Goal: Transaction & Acquisition: Purchase product/service

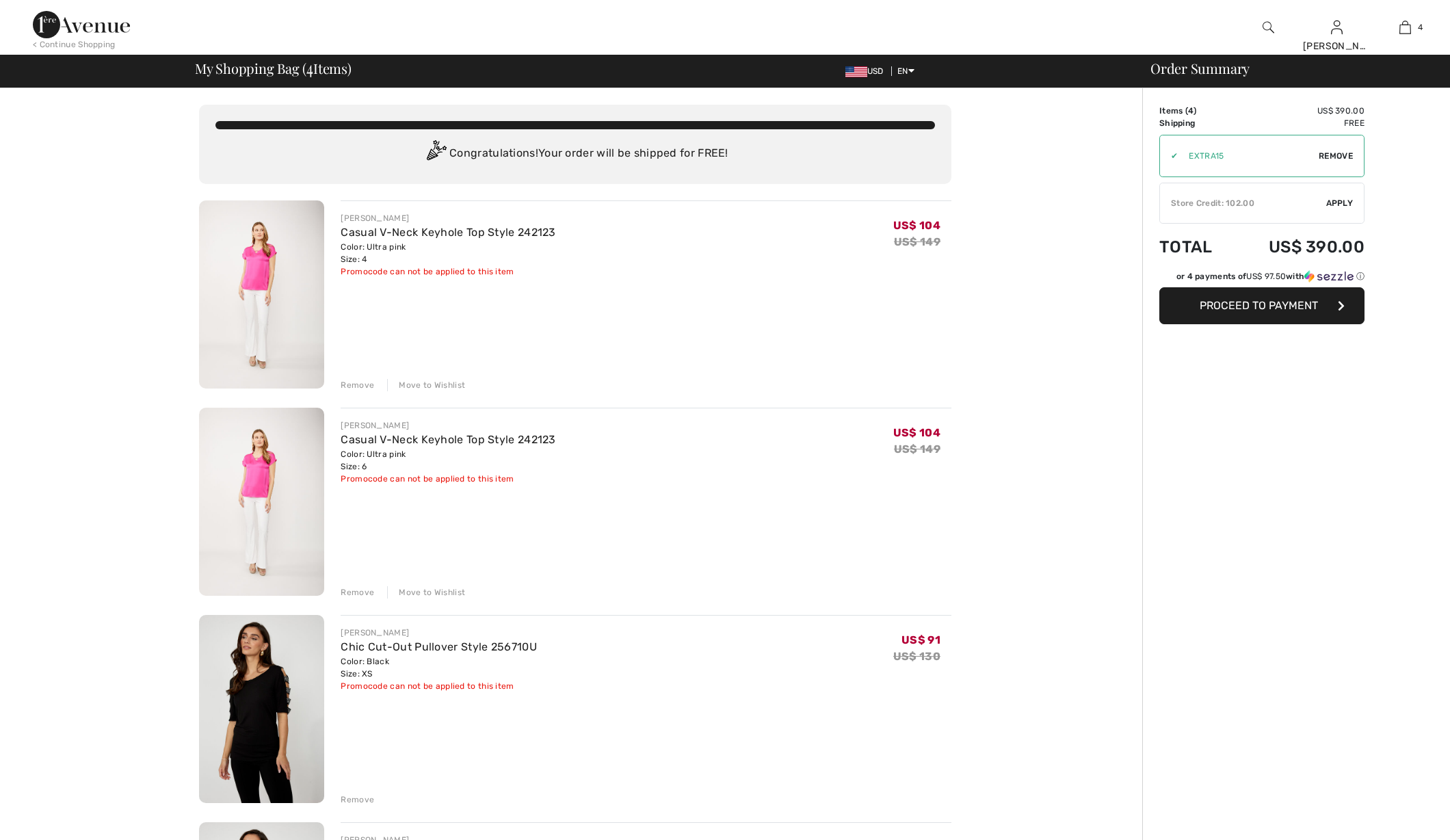
checkbox input "true"
click at [345, 387] on div "Remove" at bounding box center [357, 385] width 34 height 12
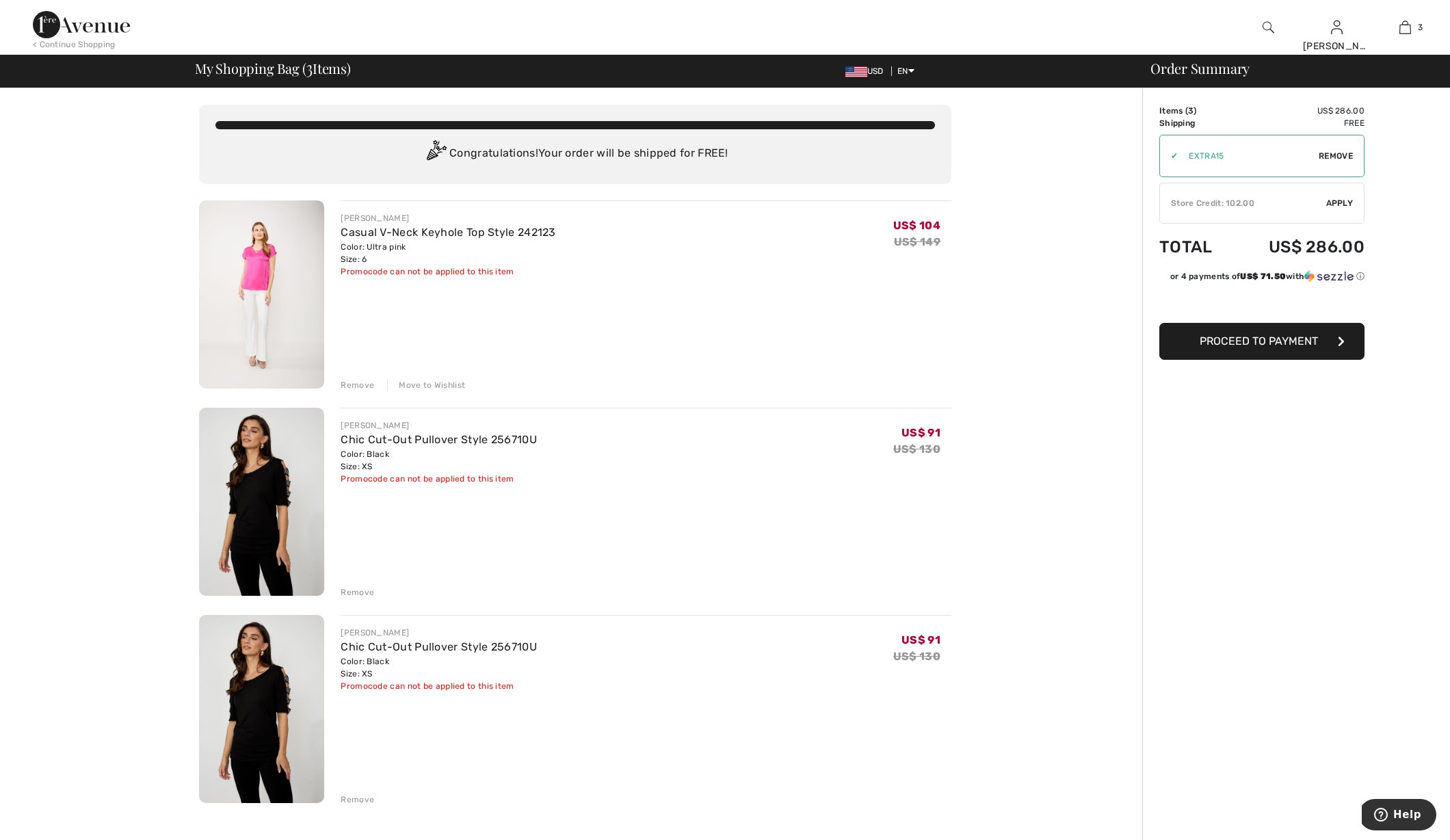
click at [360, 593] on div "Remove" at bounding box center [357, 592] width 34 height 12
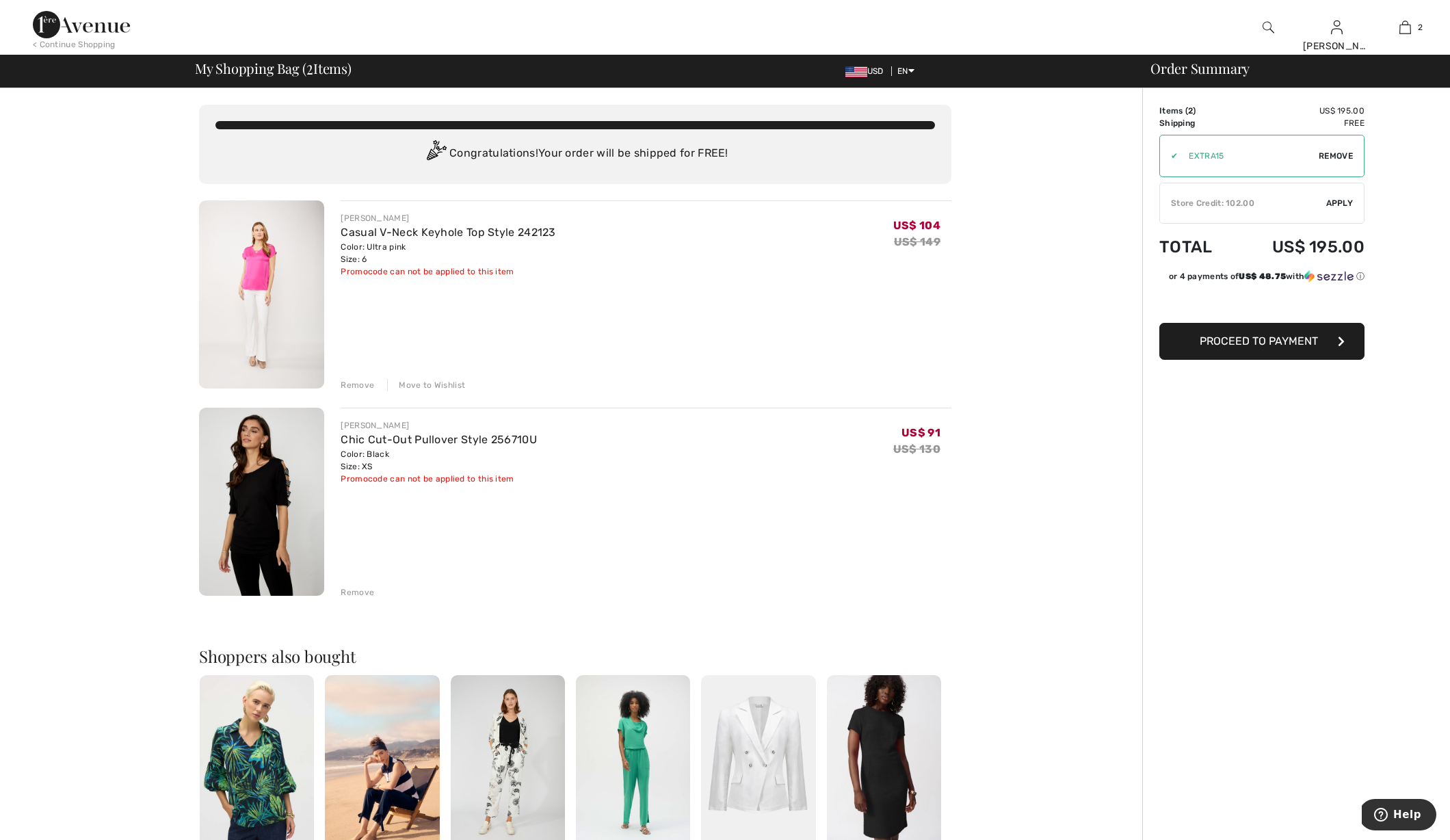
click at [348, 387] on div "Remove" at bounding box center [357, 385] width 34 height 12
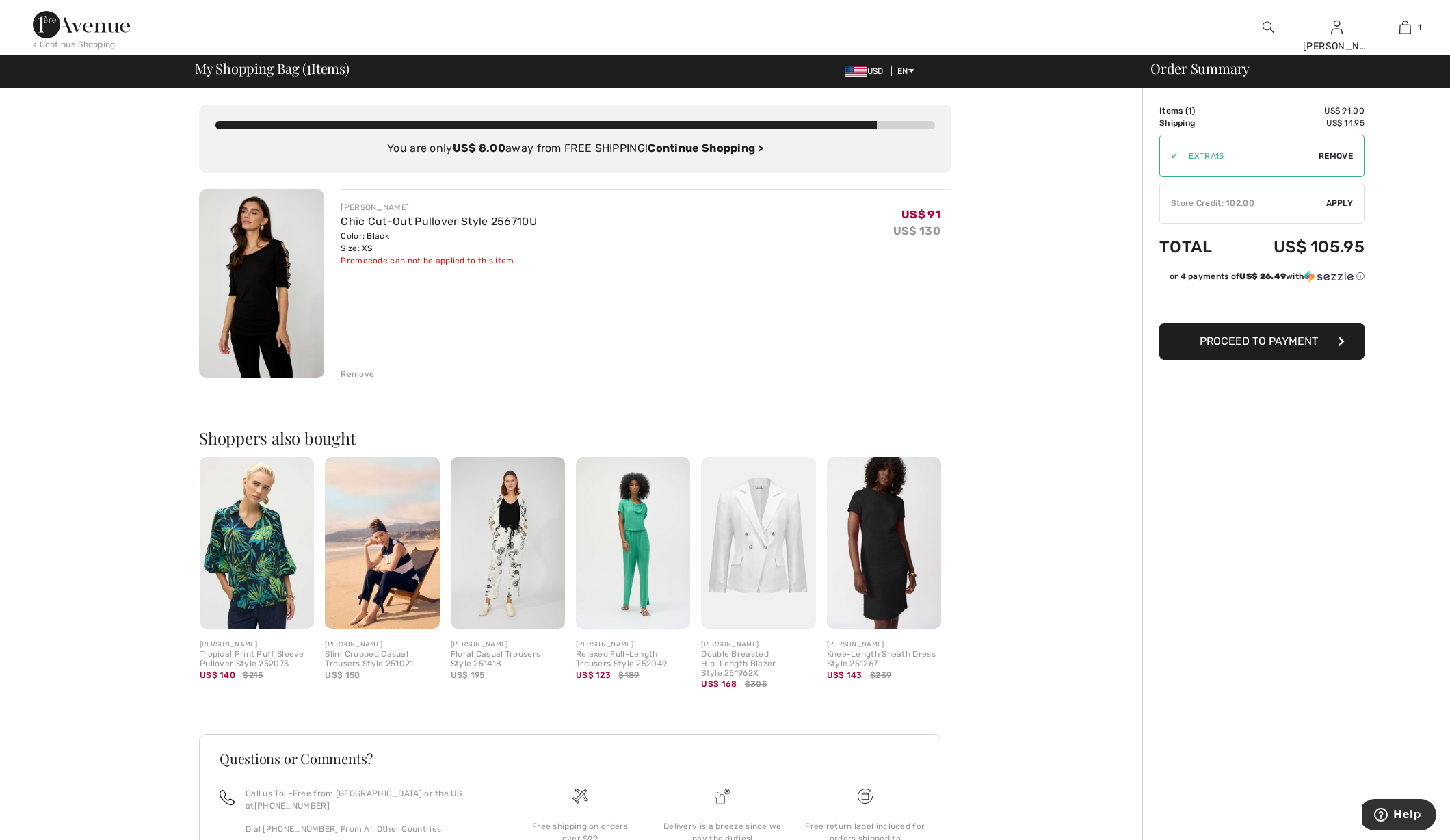
click at [75, 19] on img at bounding box center [82, 25] width 97 height 27
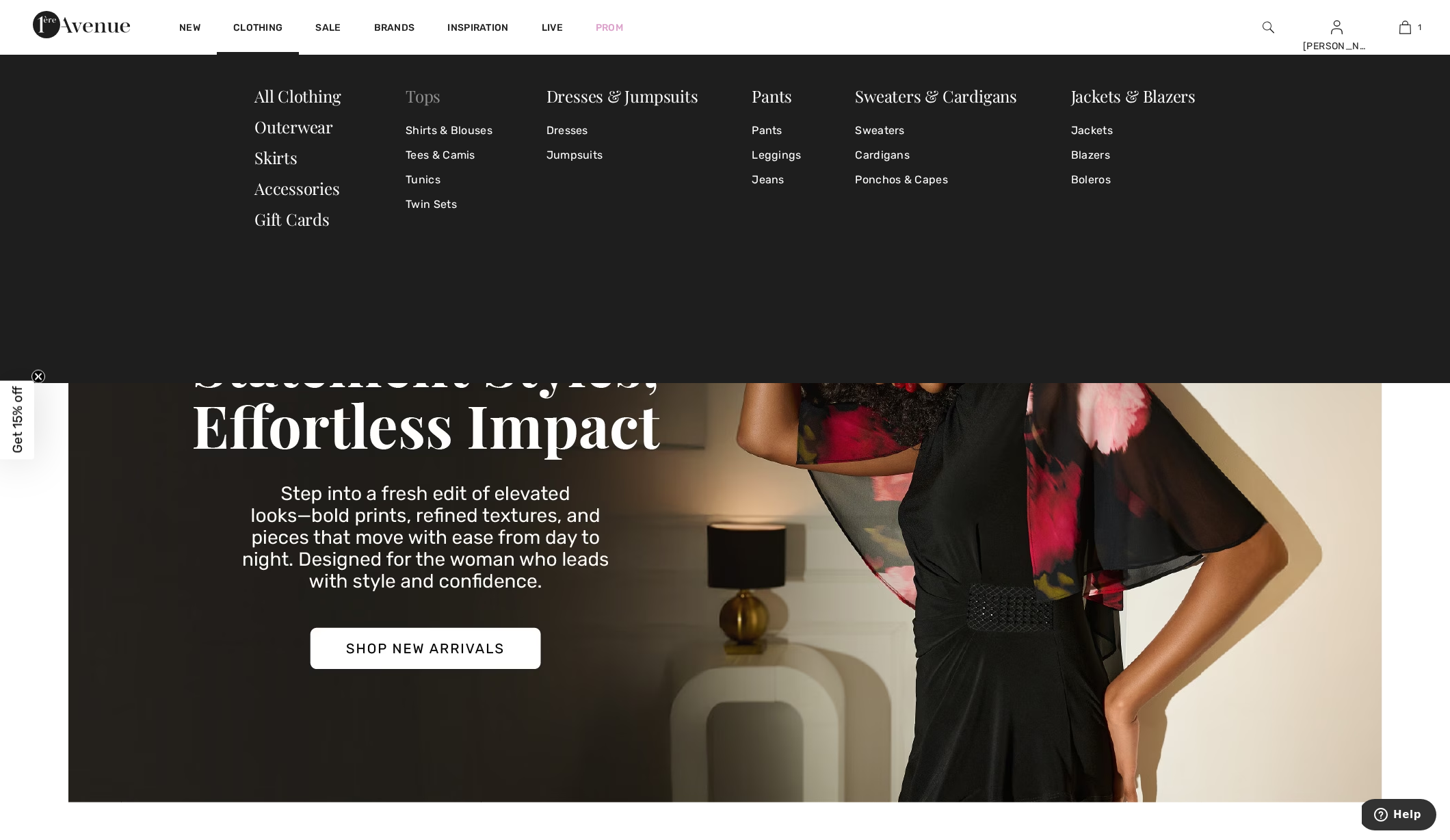
click at [421, 96] on link "Tops" at bounding box center [423, 96] width 35 height 22
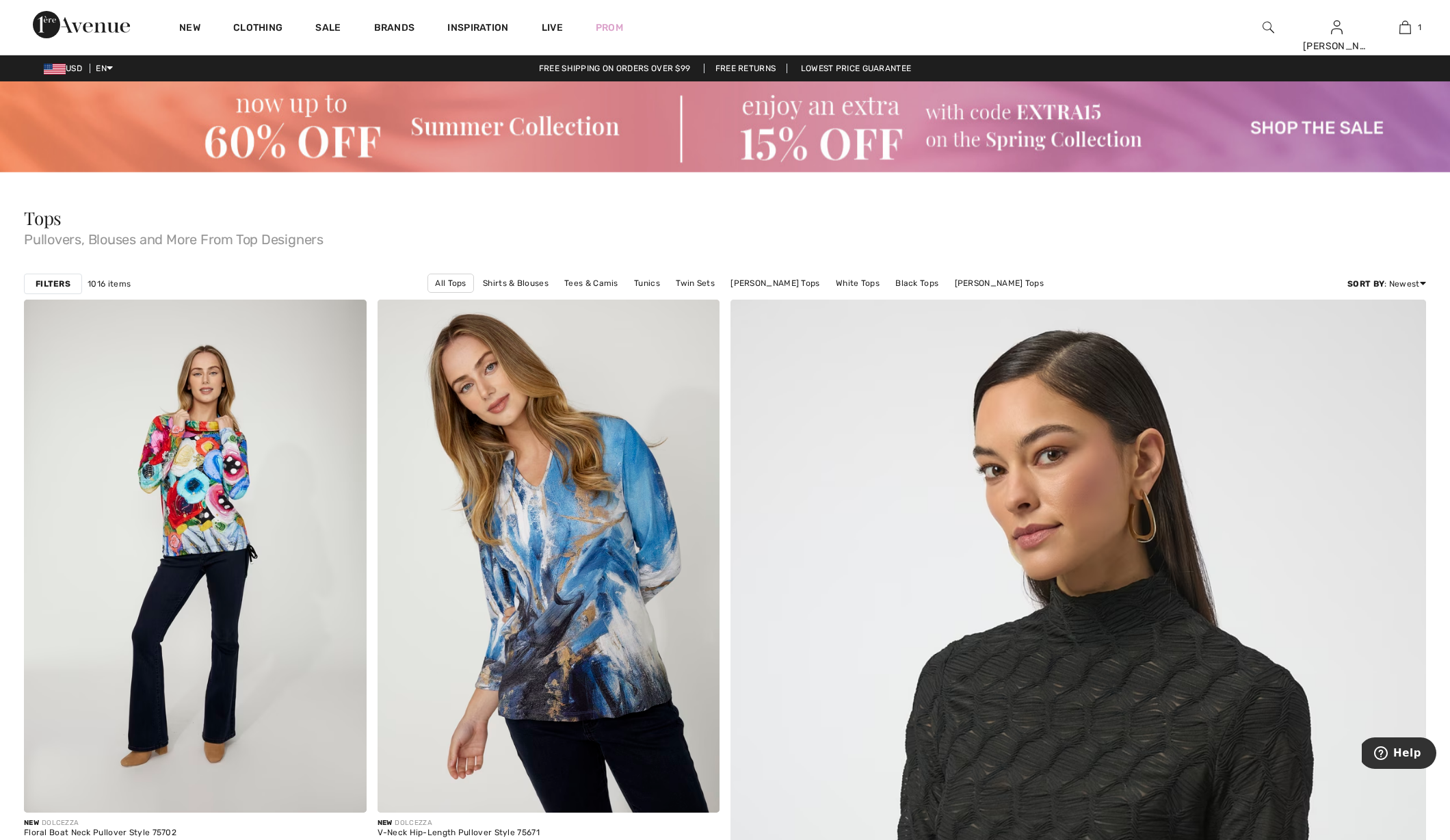
click at [68, 287] on strong "Filters" at bounding box center [53, 284] width 35 height 12
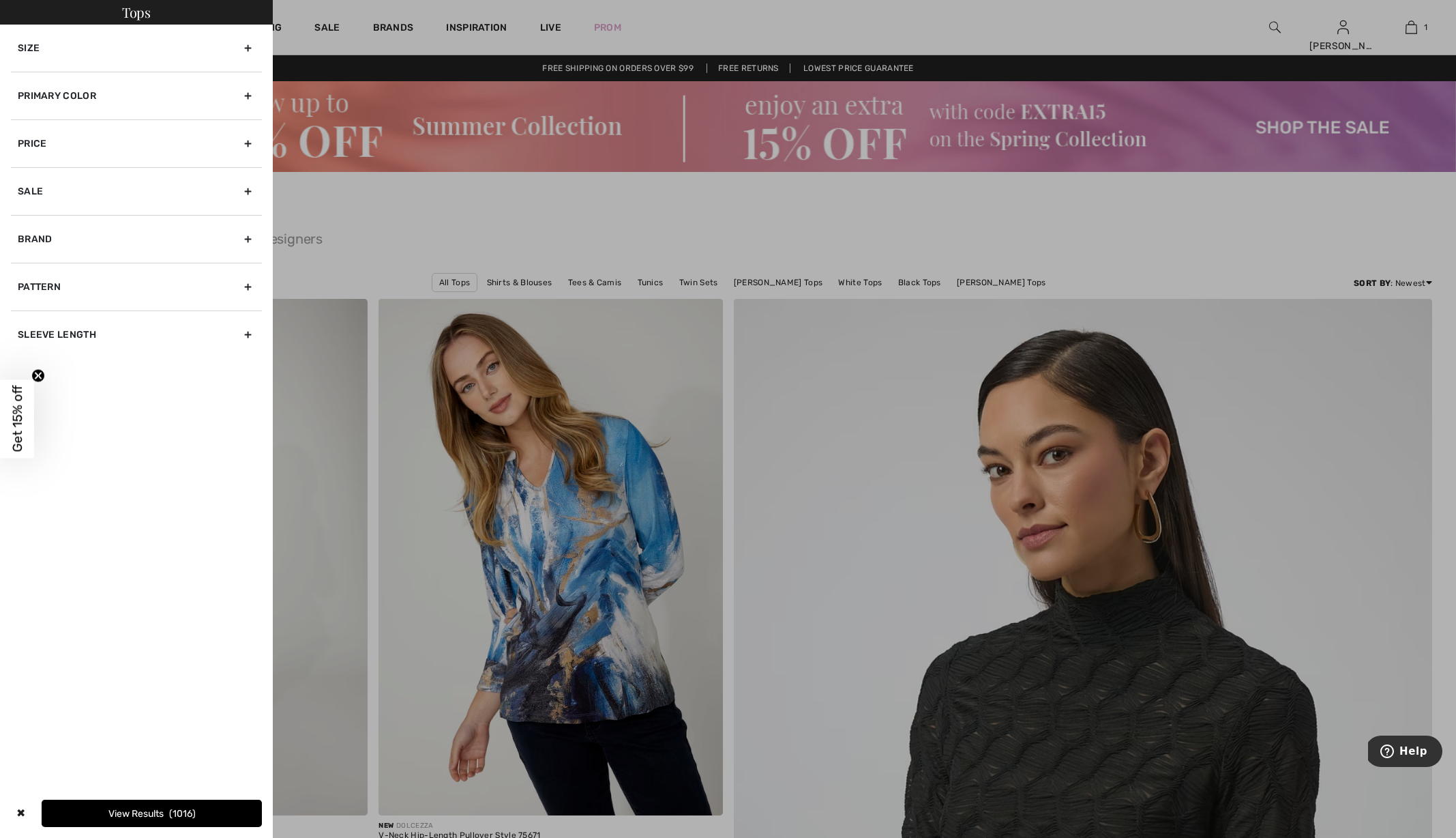
click at [48, 237] on div "Brand" at bounding box center [137, 239] width 251 height 48
click at [49, 281] on label "[PERSON_NAME]" at bounding box center [140, 283] width 244 height 12
click at [28, 281] on input"] "[PERSON_NAME]" at bounding box center [22, 284] width 11 height 11
checkbox input"] "true"
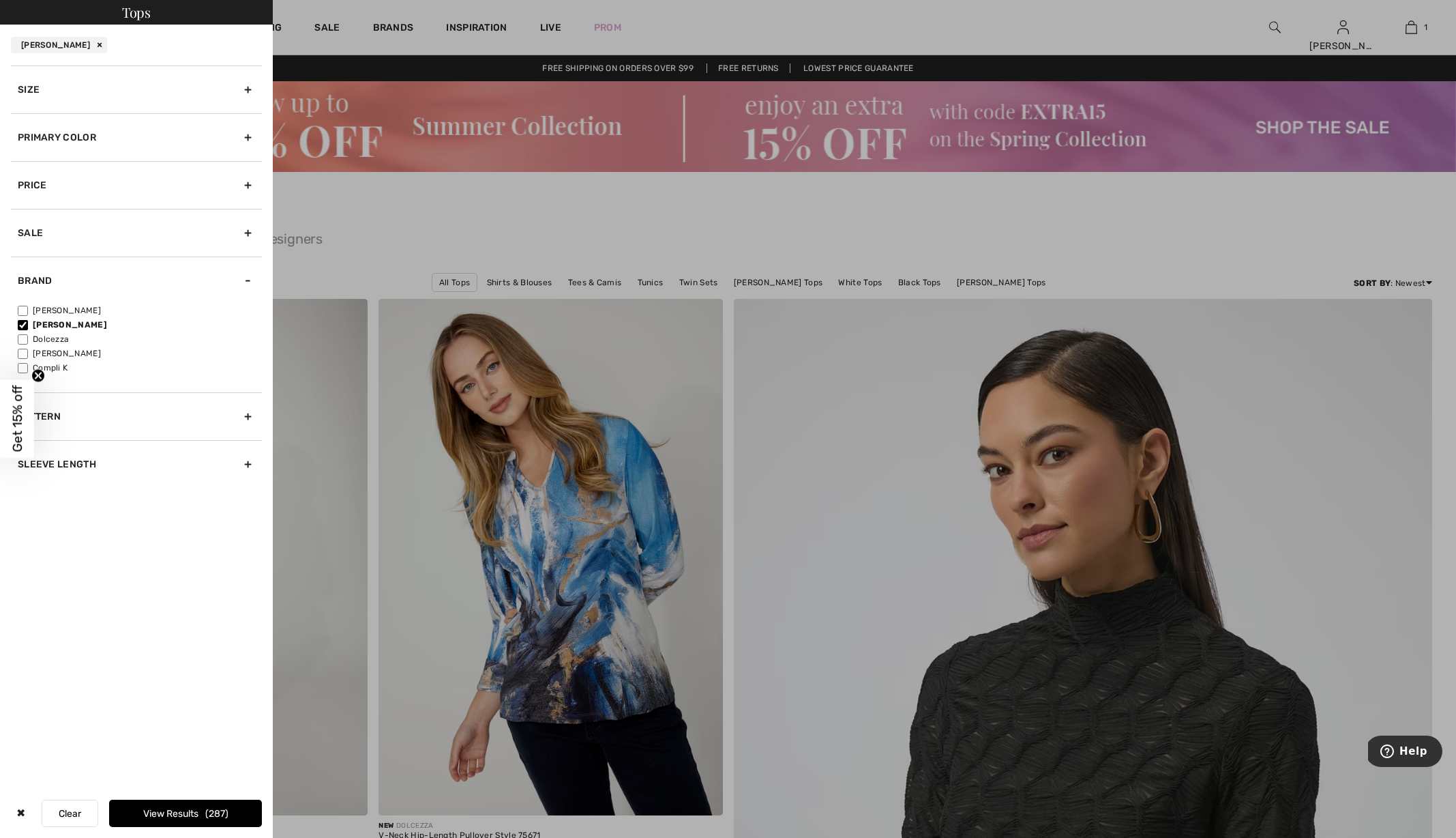
click at [89, 460] on div "Sleeve length" at bounding box center [137, 464] width 251 height 48
click at [57, 446] on label "Sleeveless" at bounding box center [140, 448] width 244 height 12
click at [28, 446] on input"] "Sleeveless" at bounding box center [22, 449] width 11 height 11
checkbox input"] "true"
click at [71, 418] on label "Short Sleeve" at bounding box center [140, 420] width 244 height 12
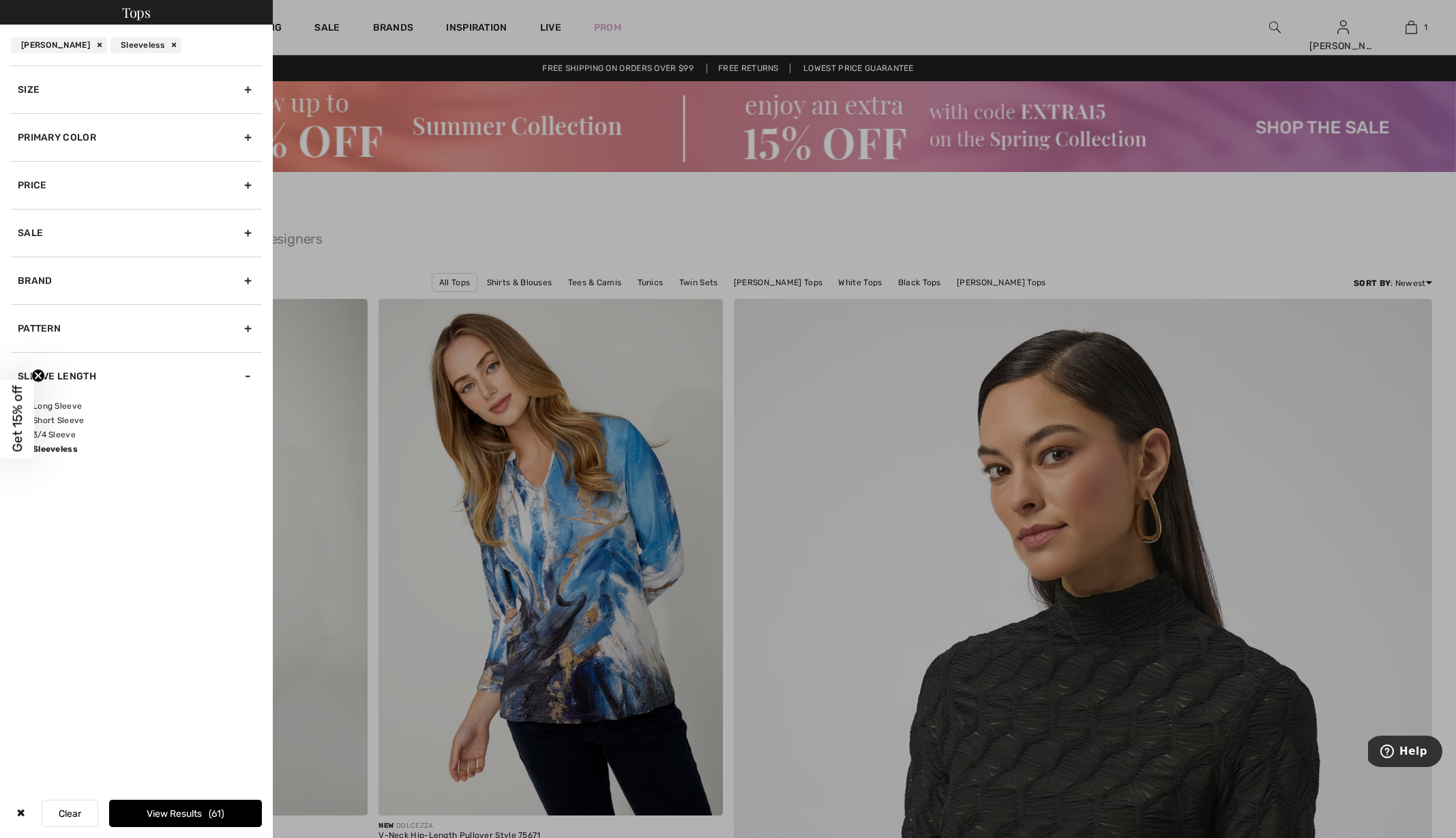
click at [28, 418] on input"] "Short Sleeve" at bounding box center [22, 420] width 11 height 11
checkbox input"] "true"
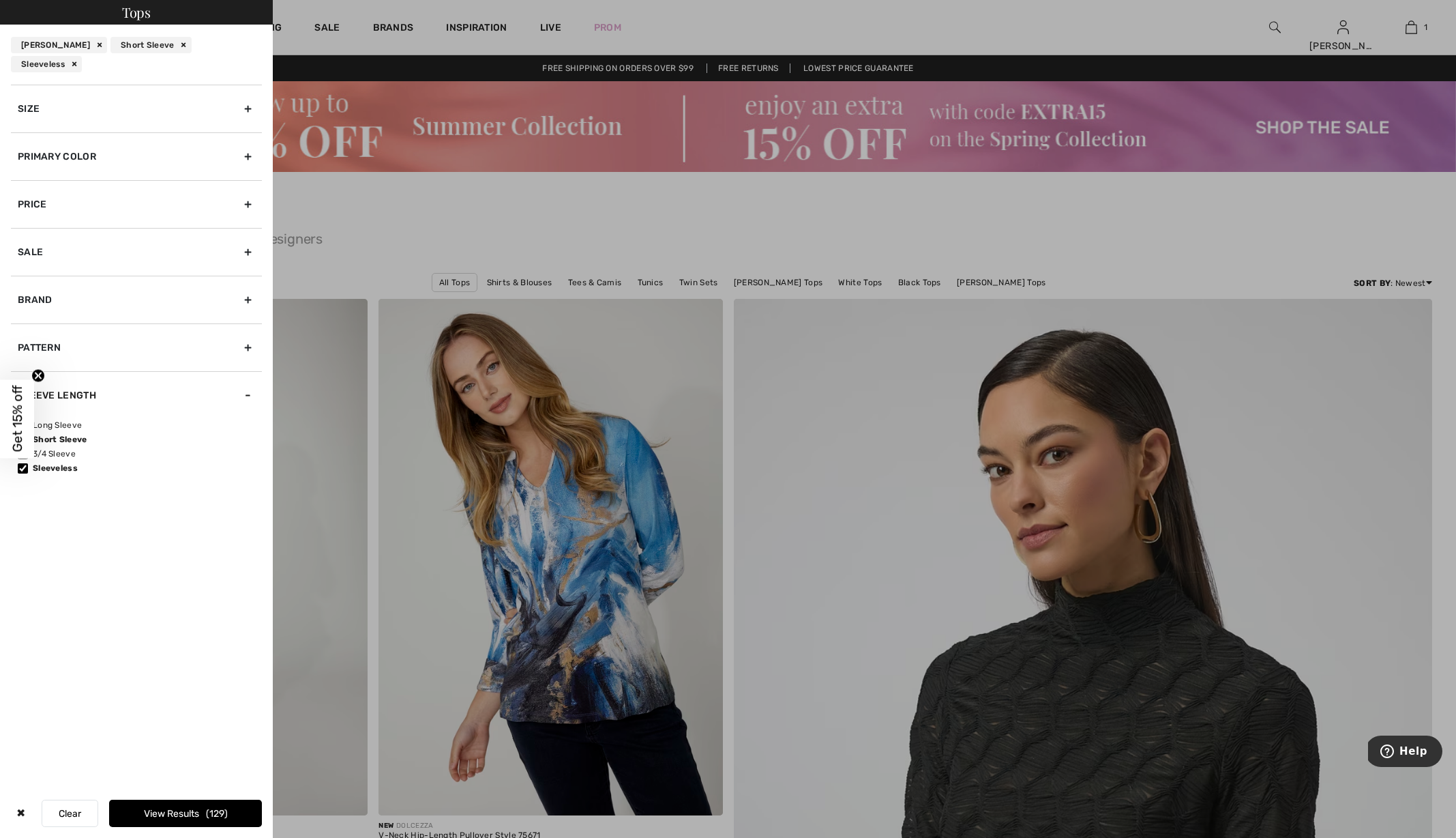
click at [138, 811] on button "View Results 129" at bounding box center [186, 813] width 153 height 27
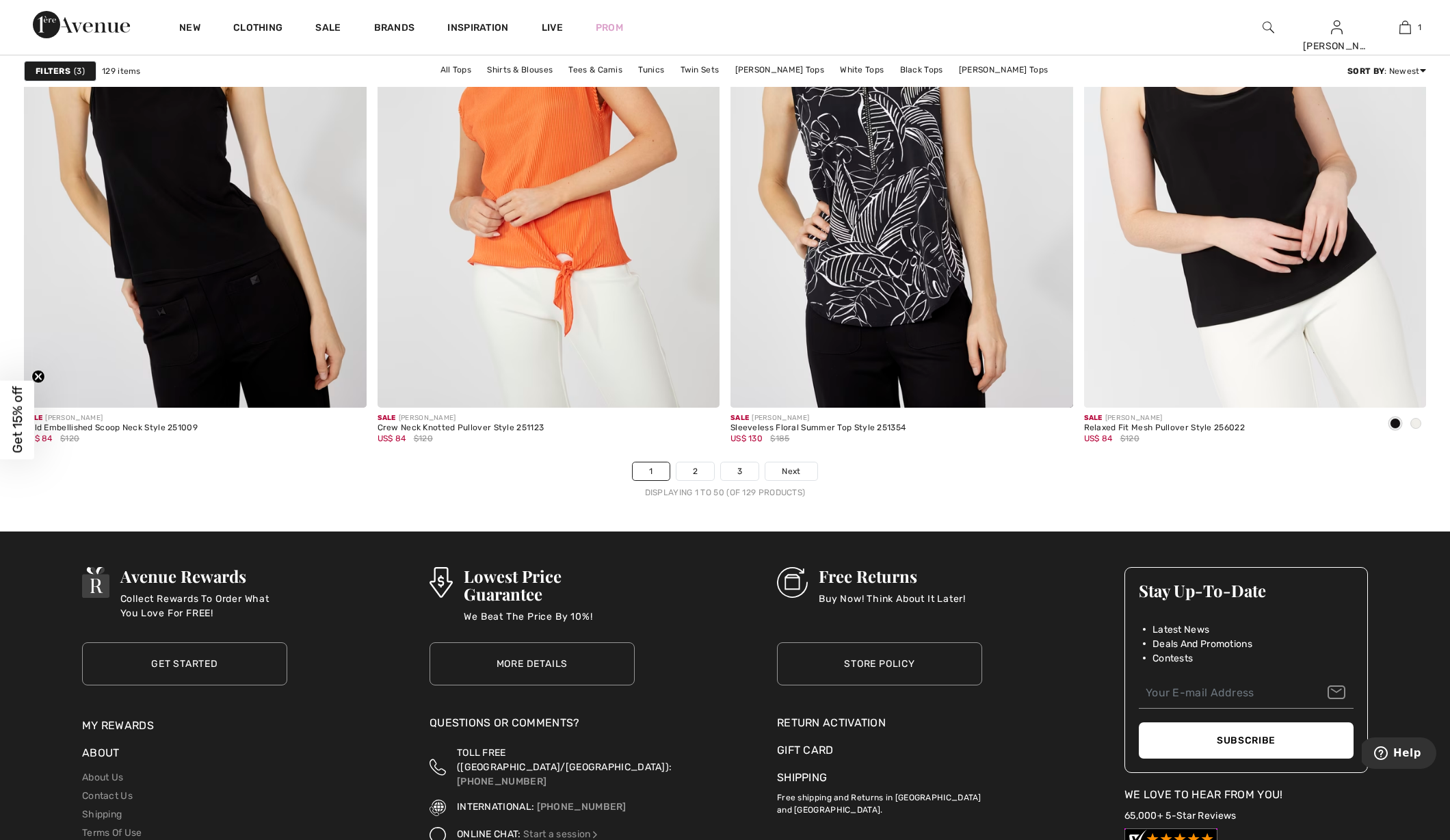
scroll to position [8749, 0]
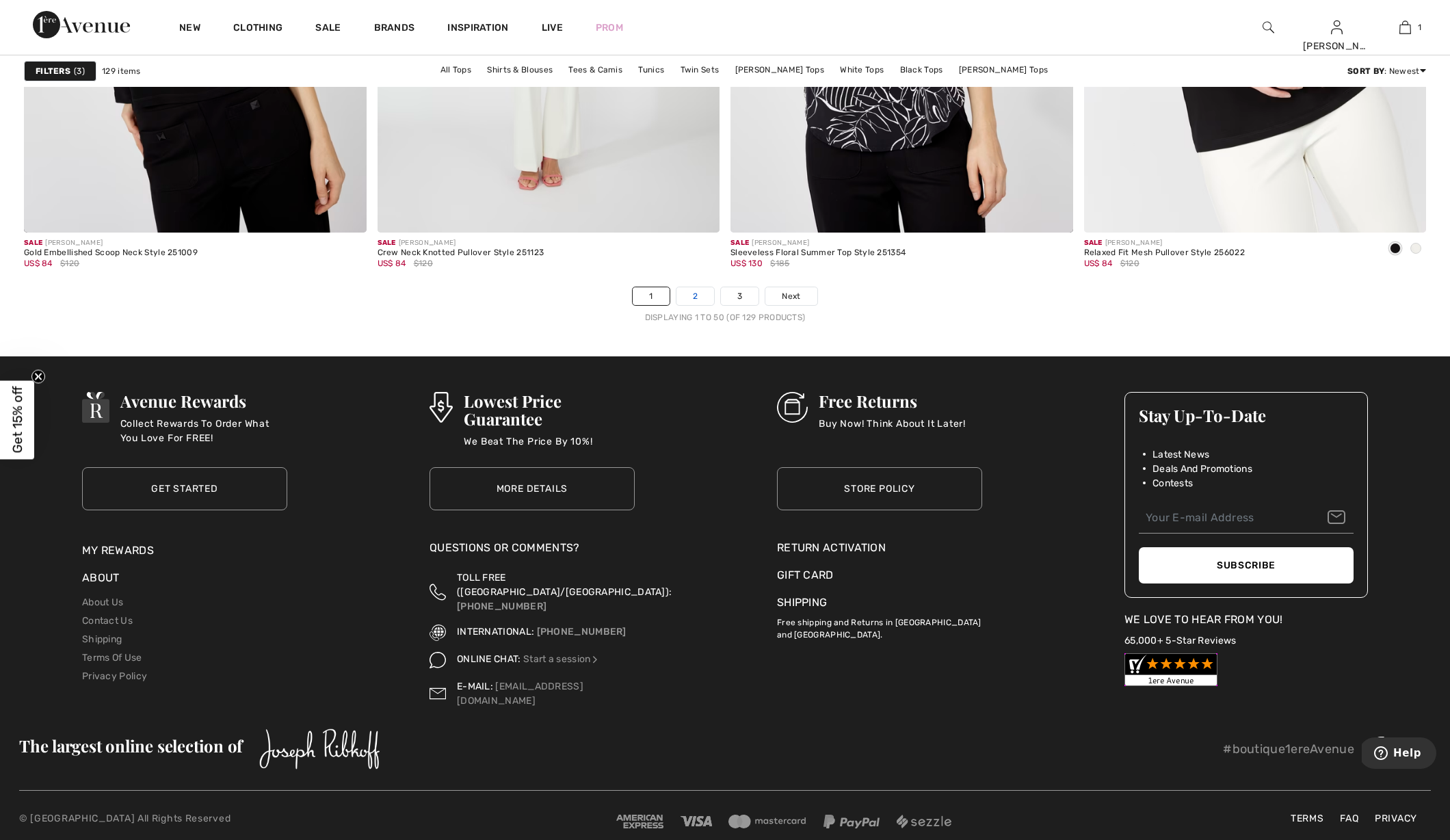
click at [683, 291] on link "2" at bounding box center [694, 295] width 37 height 18
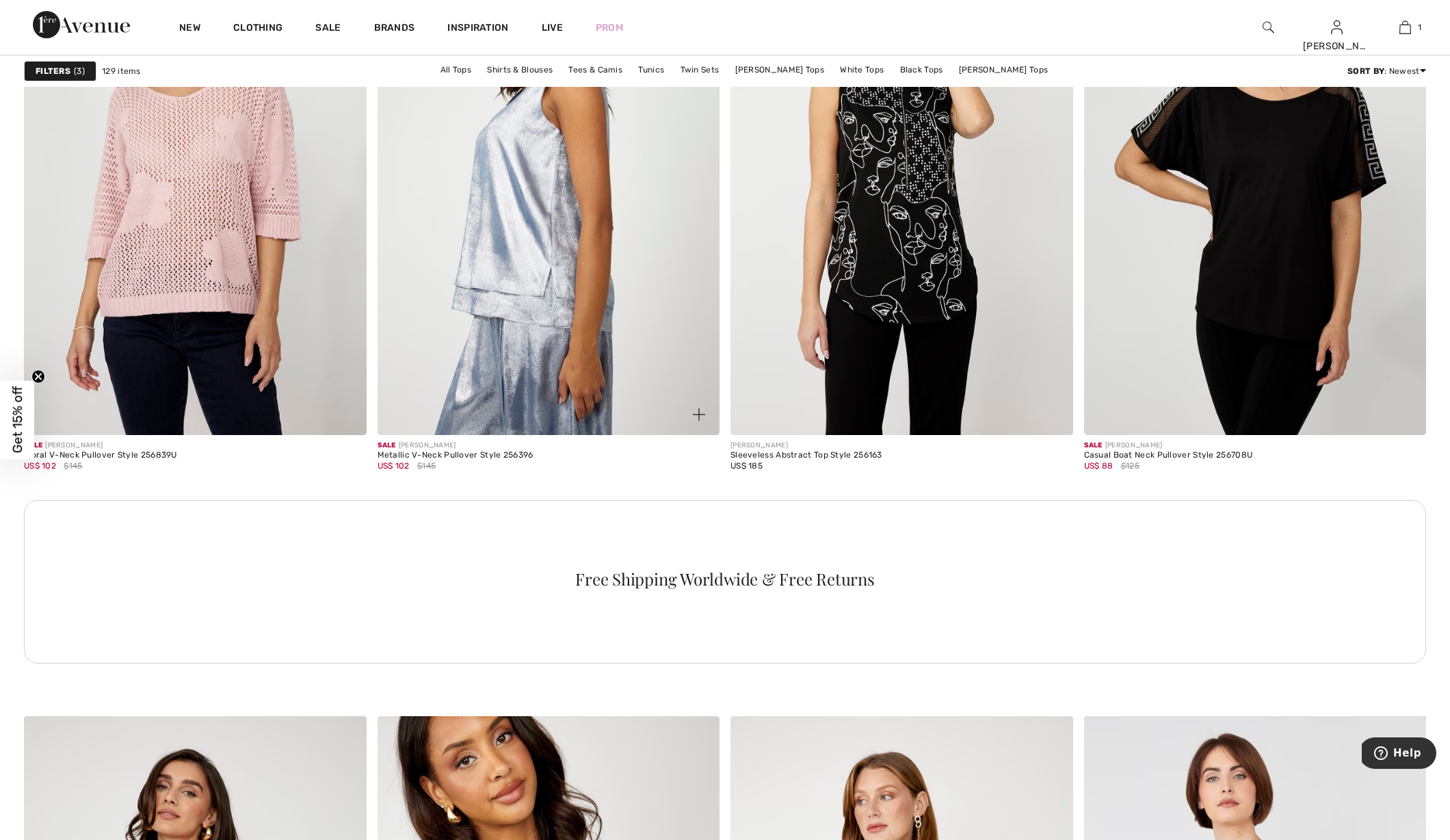
scroll to position [2019, 0]
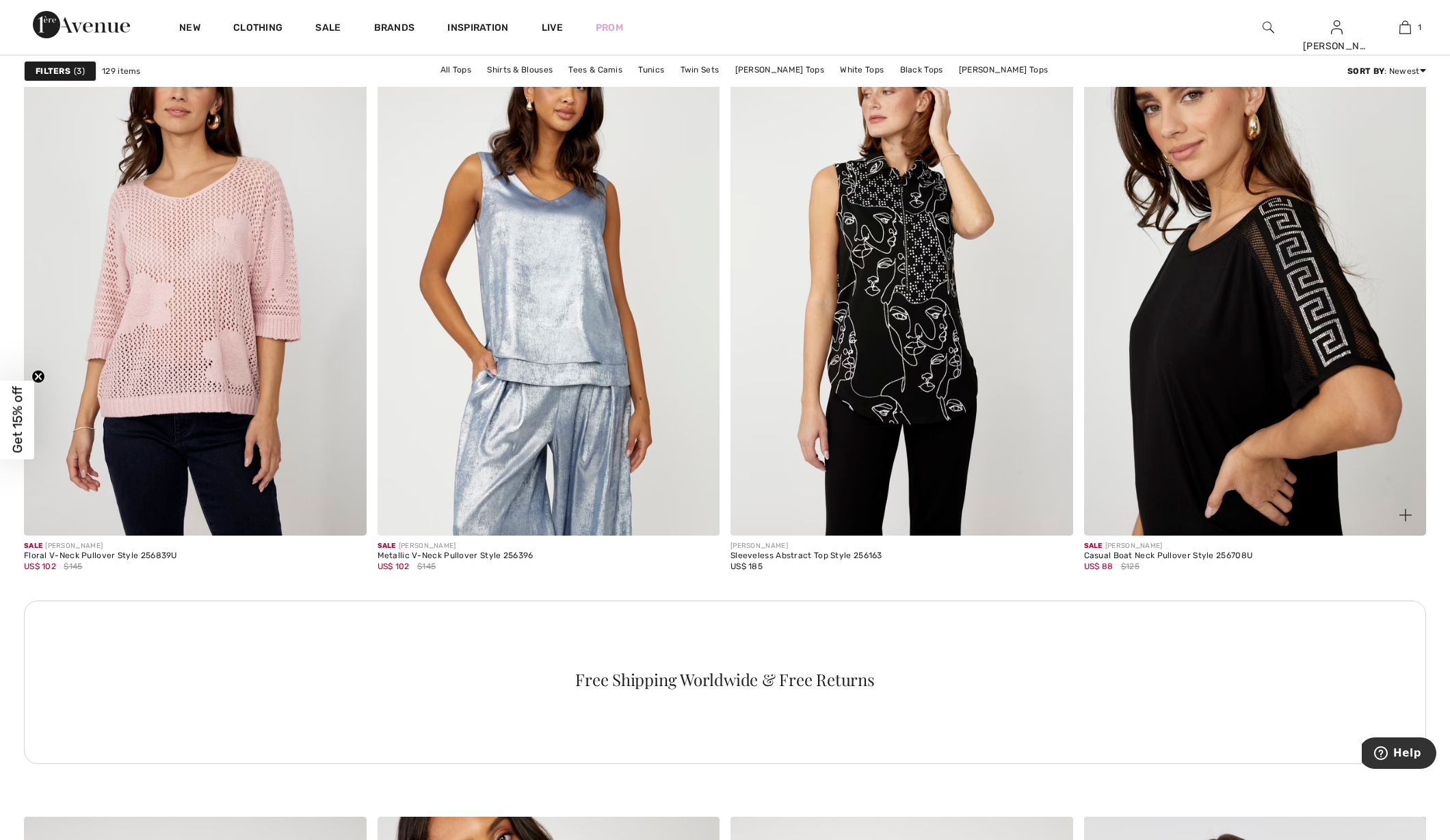
click at [1168, 350] on img at bounding box center [1255, 279] width 343 height 514
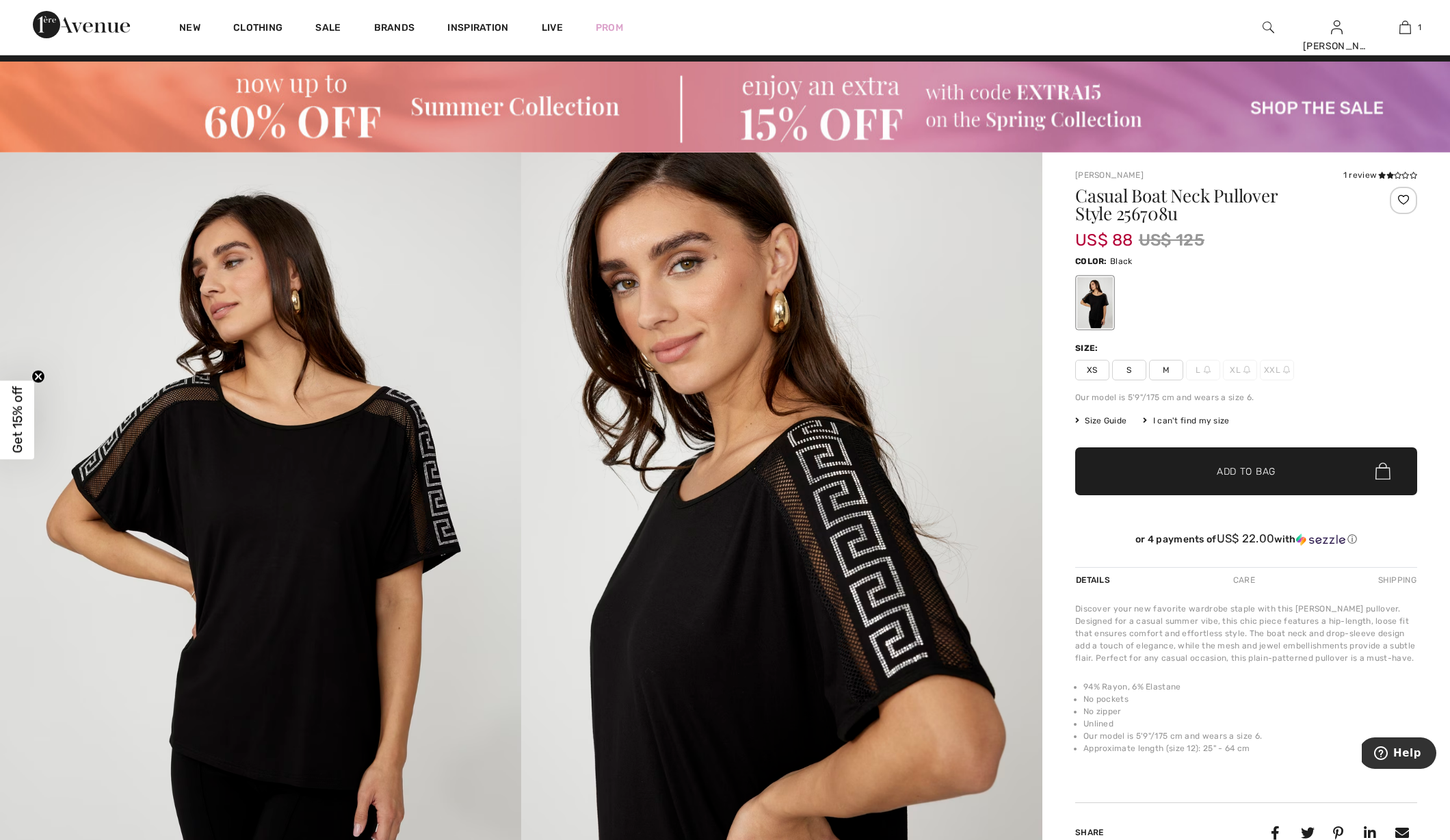
scroll to position [26, 0]
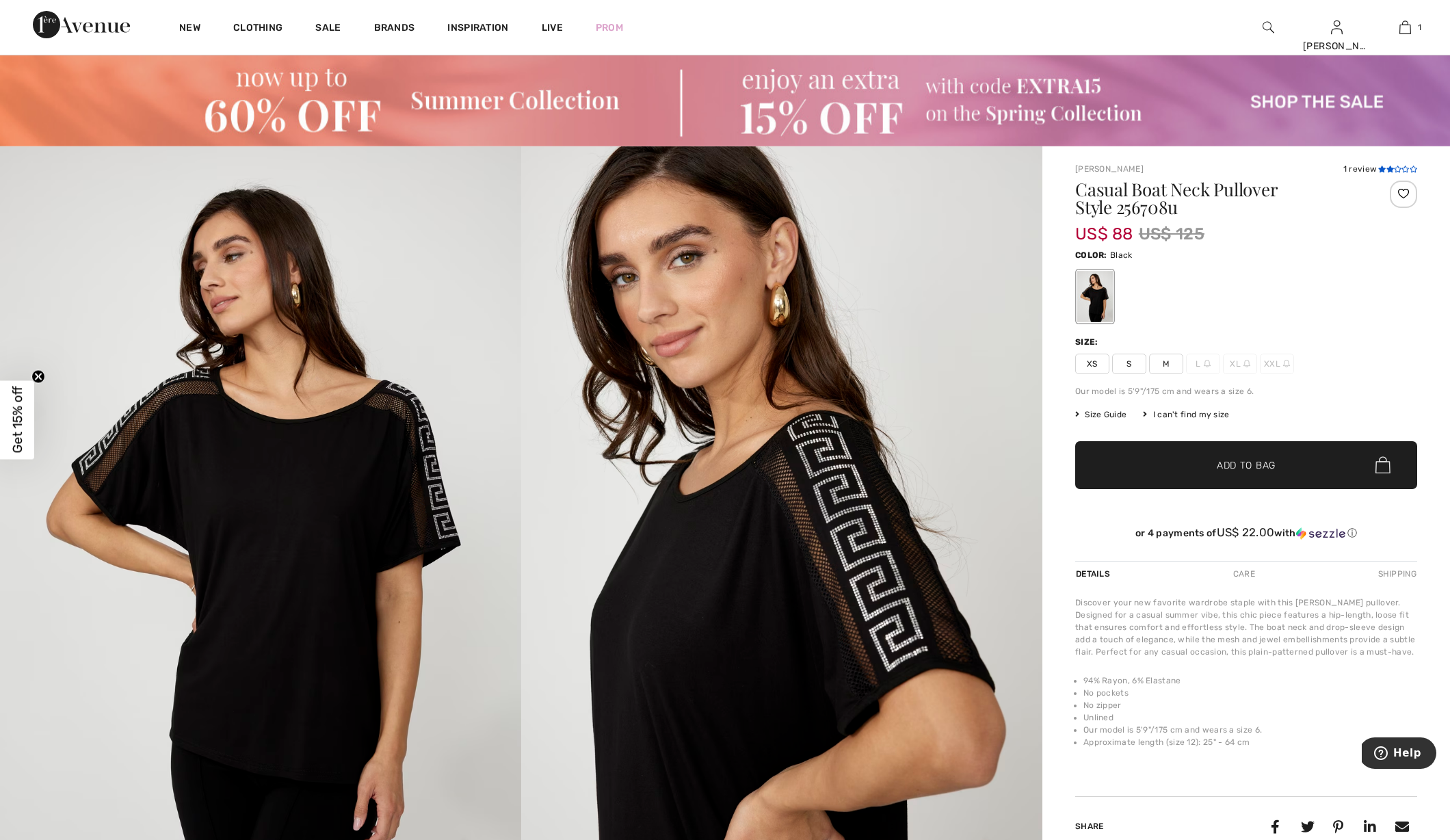
click at [1386, 169] on icon at bounding box center [1389, 169] width 8 height 7
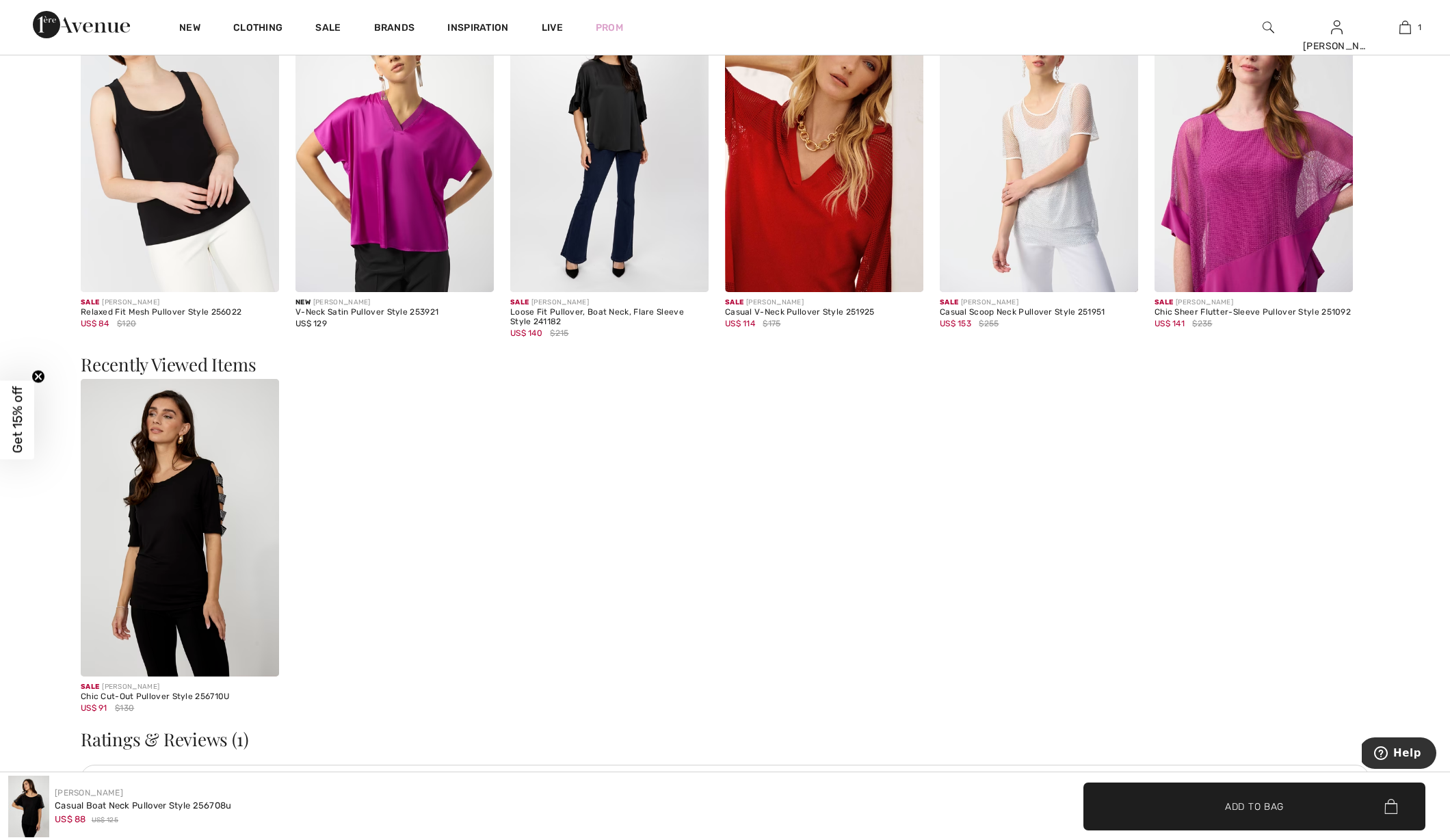
scroll to position [1892, 0]
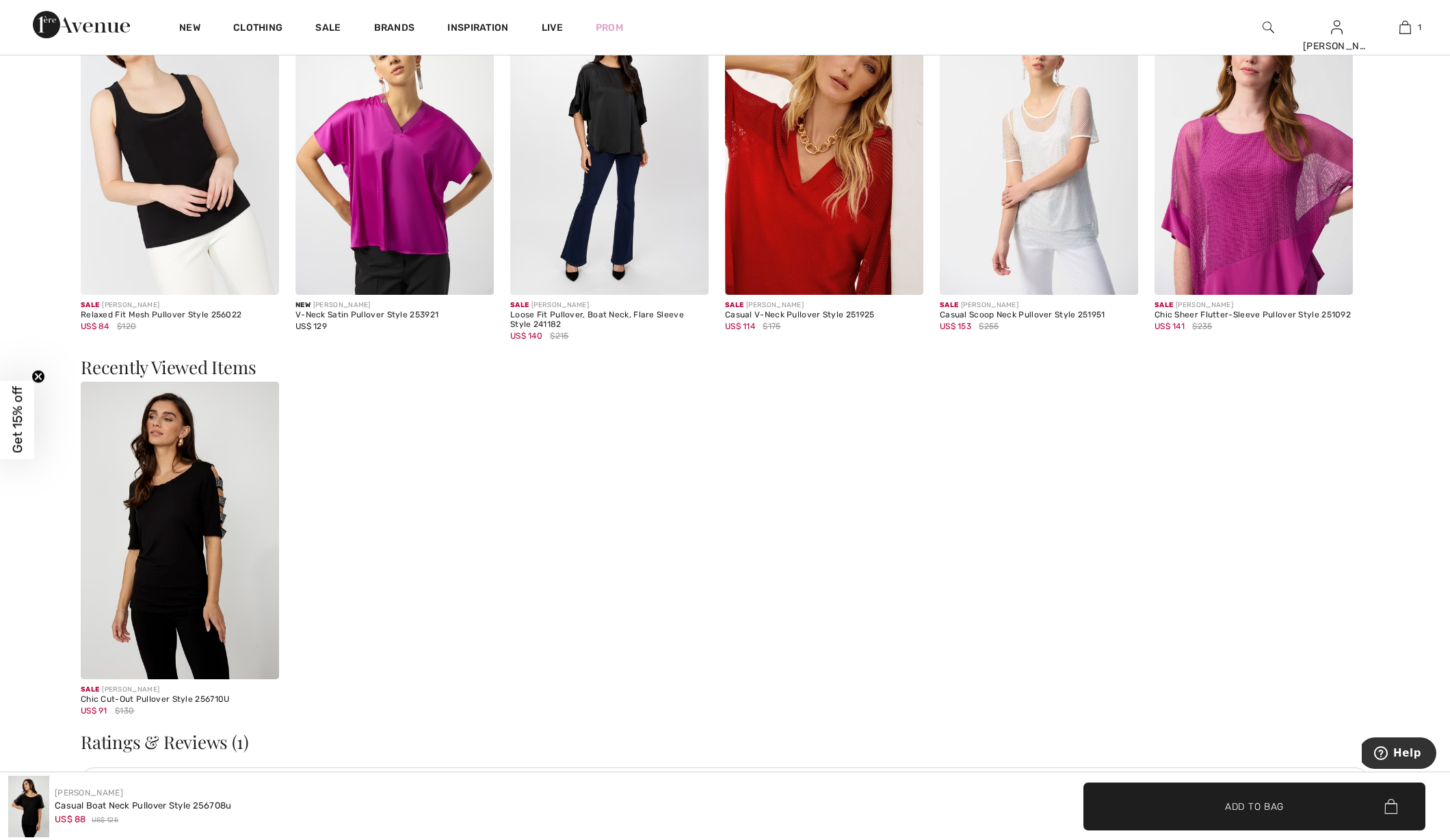
click at [196, 474] on img at bounding box center [180, 530] width 198 height 298
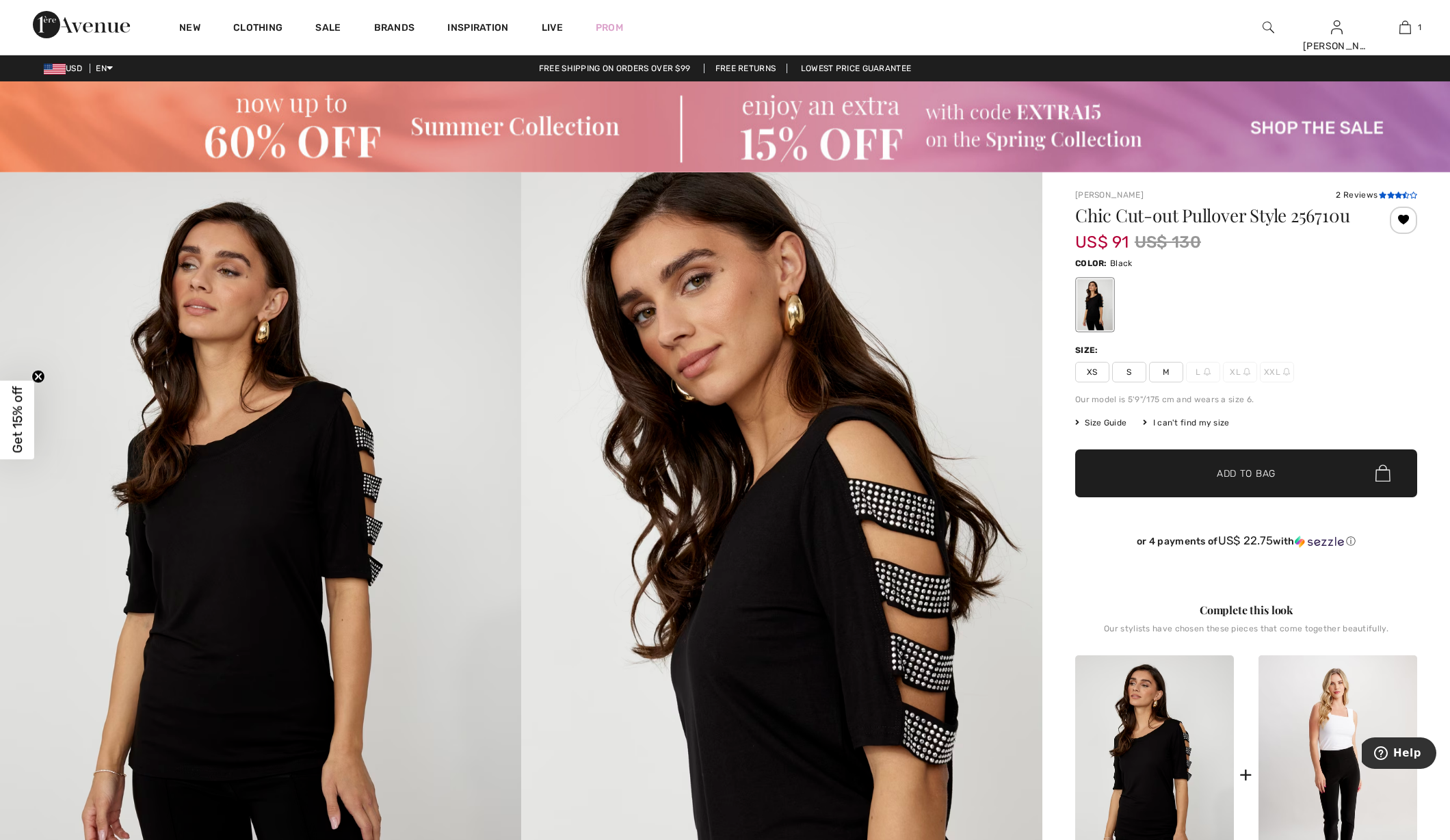
click at [1394, 193] on icon at bounding box center [1398, 195] width 8 height 7
click at [1119, 192] on link "[PERSON_NAME]" at bounding box center [1109, 195] width 68 height 10
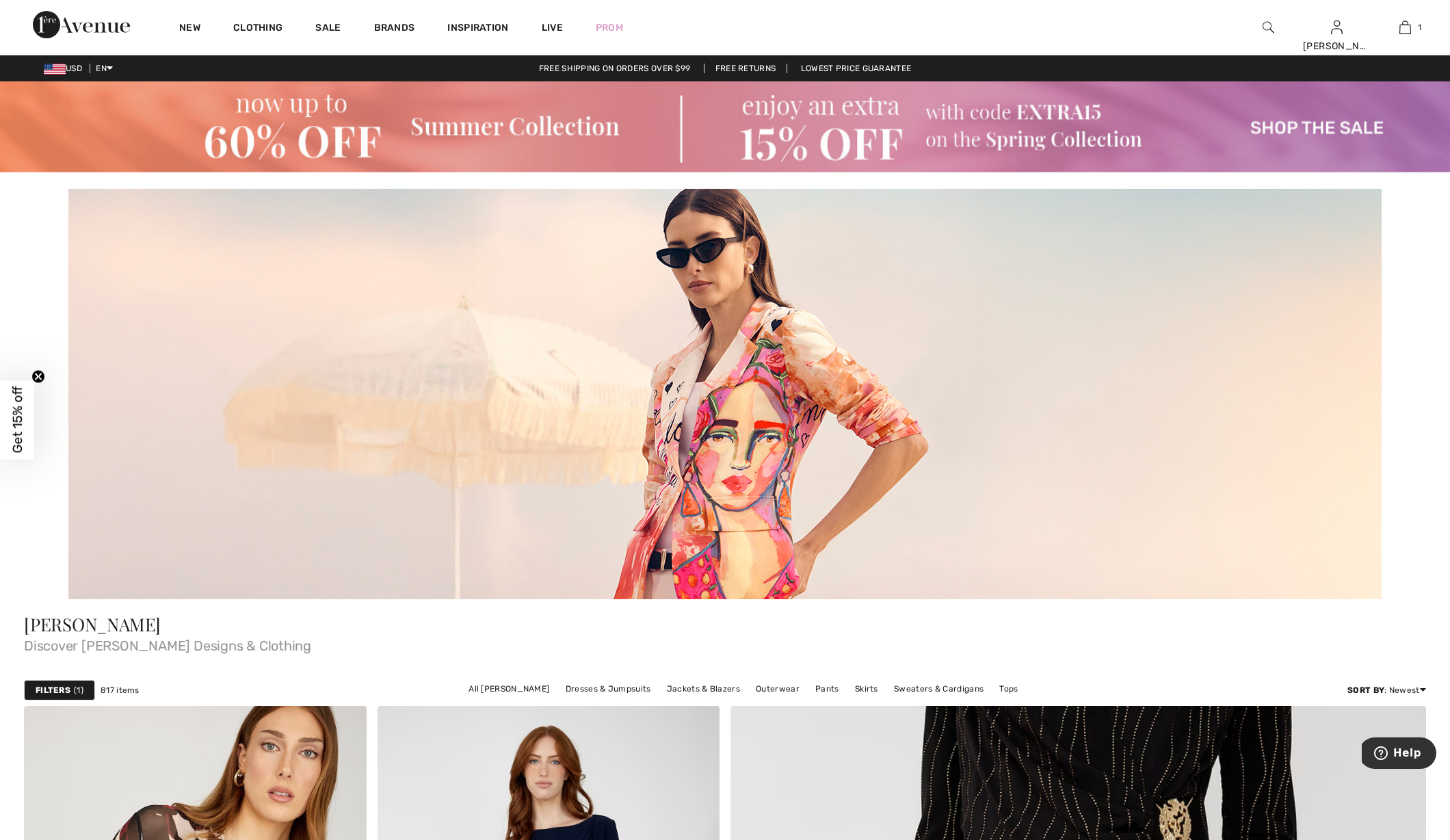
click at [82, 684] on span "1" at bounding box center [79, 689] width 10 height 12
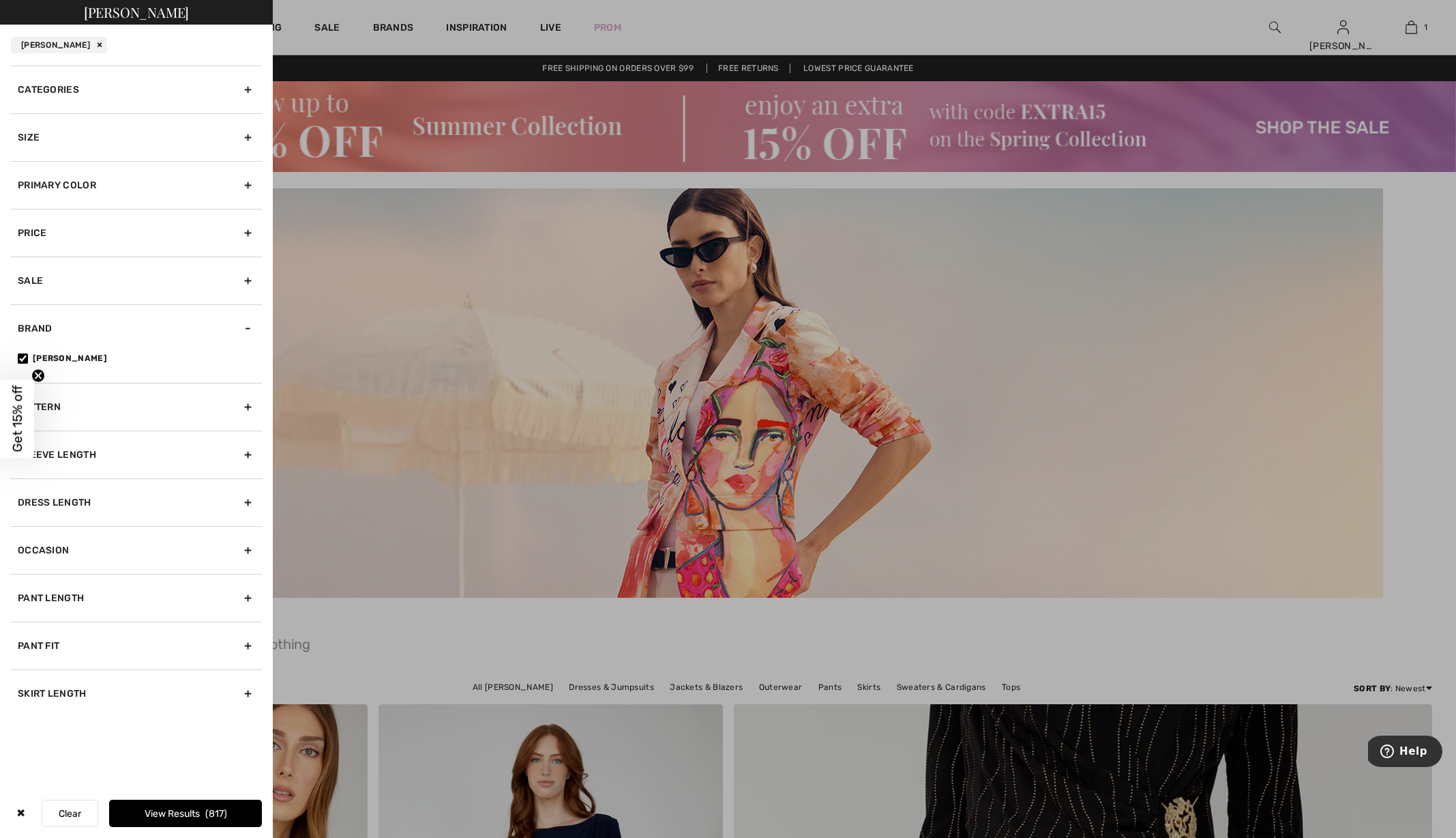
click at [59, 93] on div "Categories" at bounding box center [137, 89] width 251 height 48
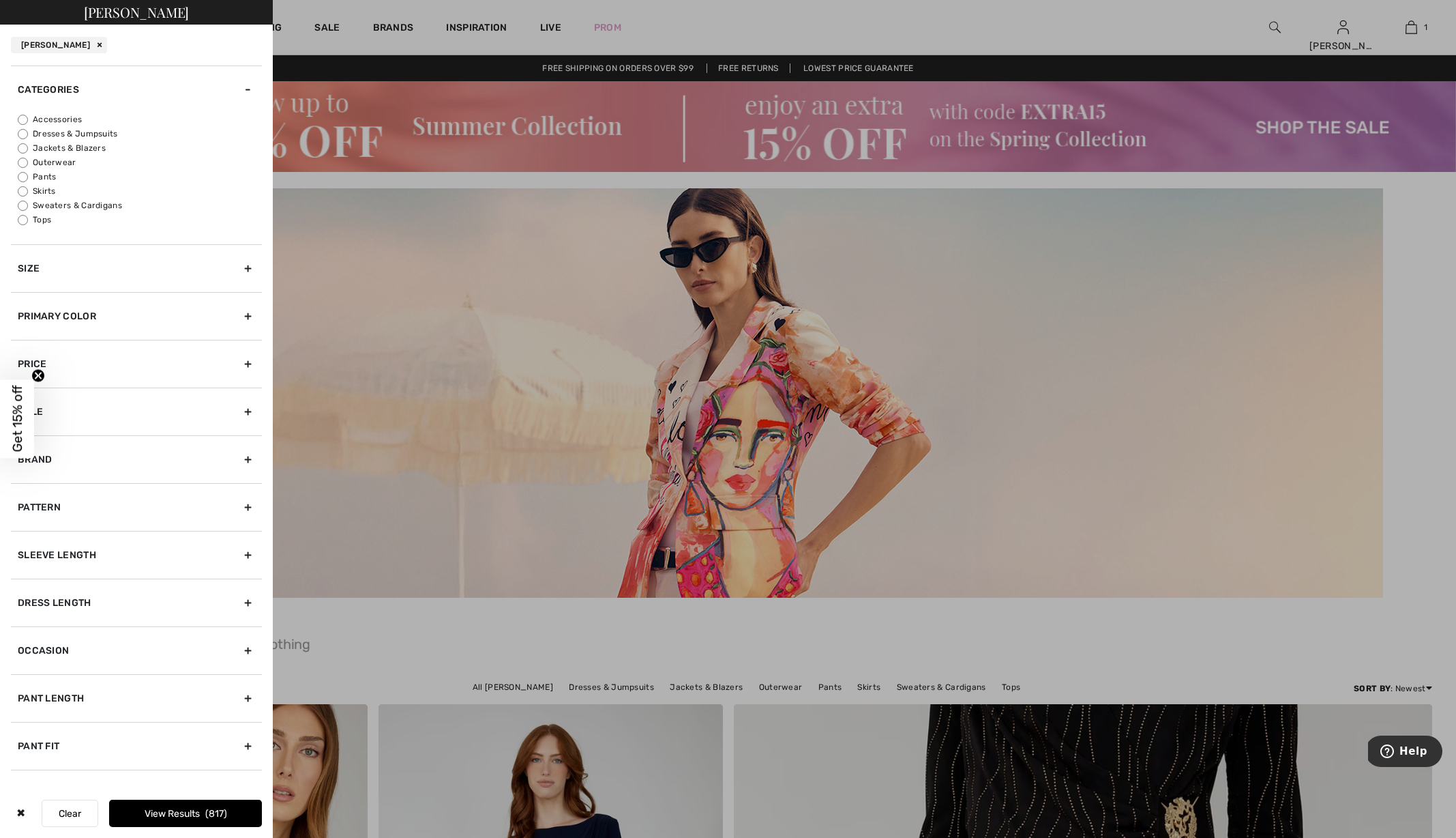
click at [37, 219] on label "Tops" at bounding box center [140, 219] width 244 height 12
click at [28, 219] on input "Tops" at bounding box center [22, 220] width 11 height 11
radio input "true"
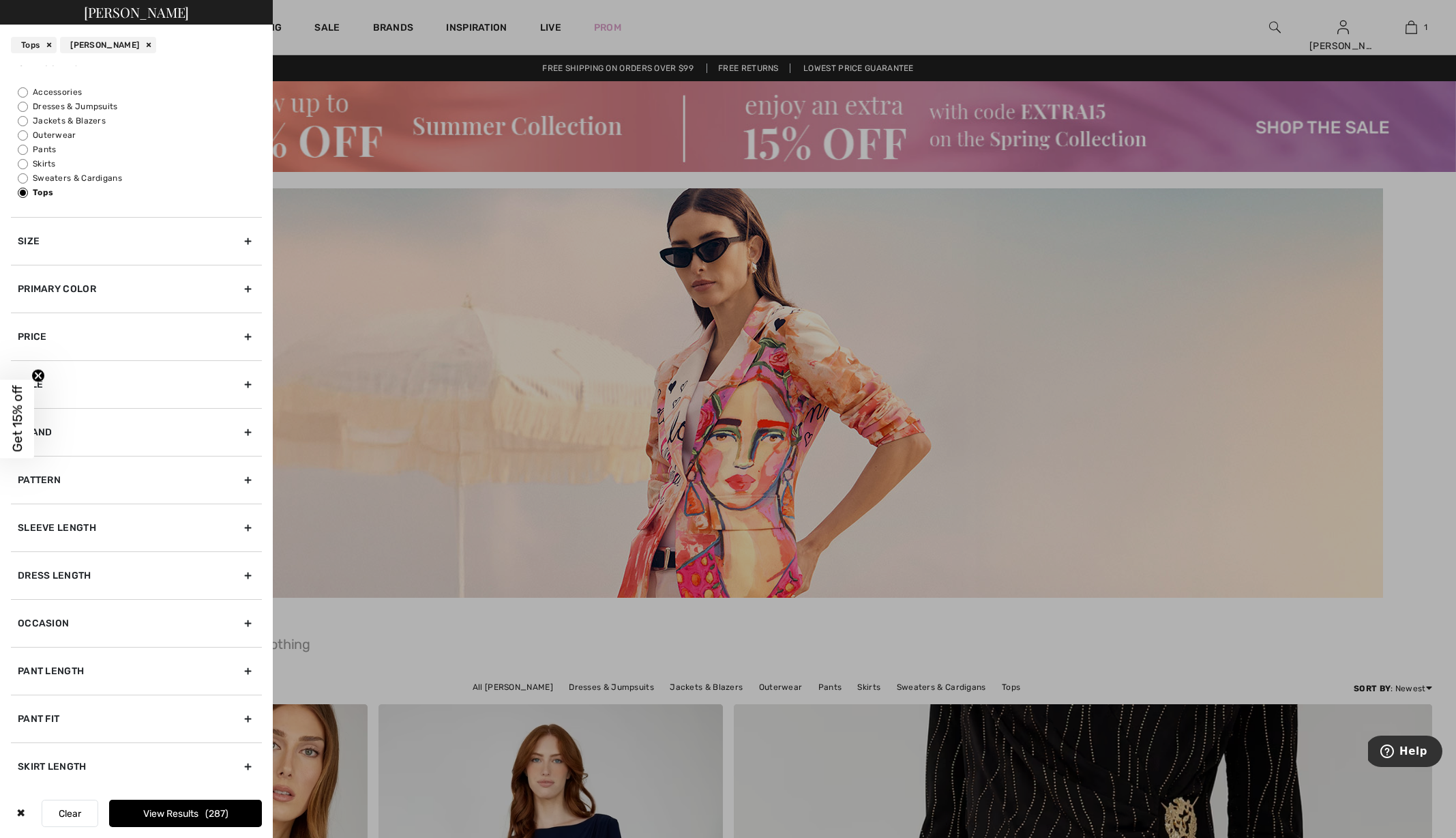
scroll to position [29, 0]
click at [53, 526] on div "Sleeve length" at bounding box center [137, 526] width 251 height 48
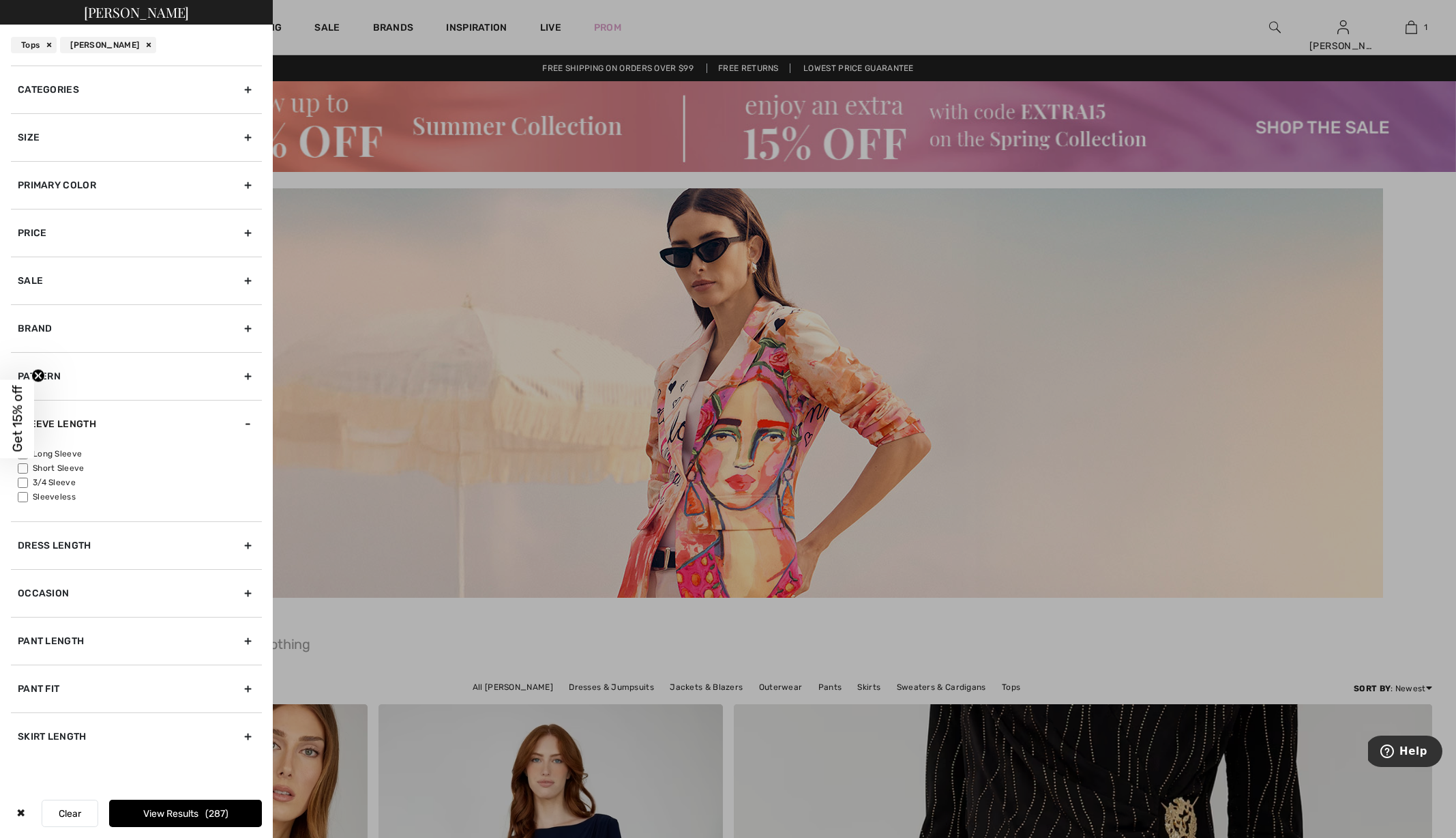
scroll to position [0, 0]
click at [46, 498] on label "Sleeveless" at bounding box center [140, 496] width 244 height 12
click at [28, 498] on input"] "Sleeveless" at bounding box center [22, 497] width 11 height 11
checkbox input"] "true"
click at [46, 464] on label "Short Sleeve" at bounding box center [140, 467] width 244 height 12
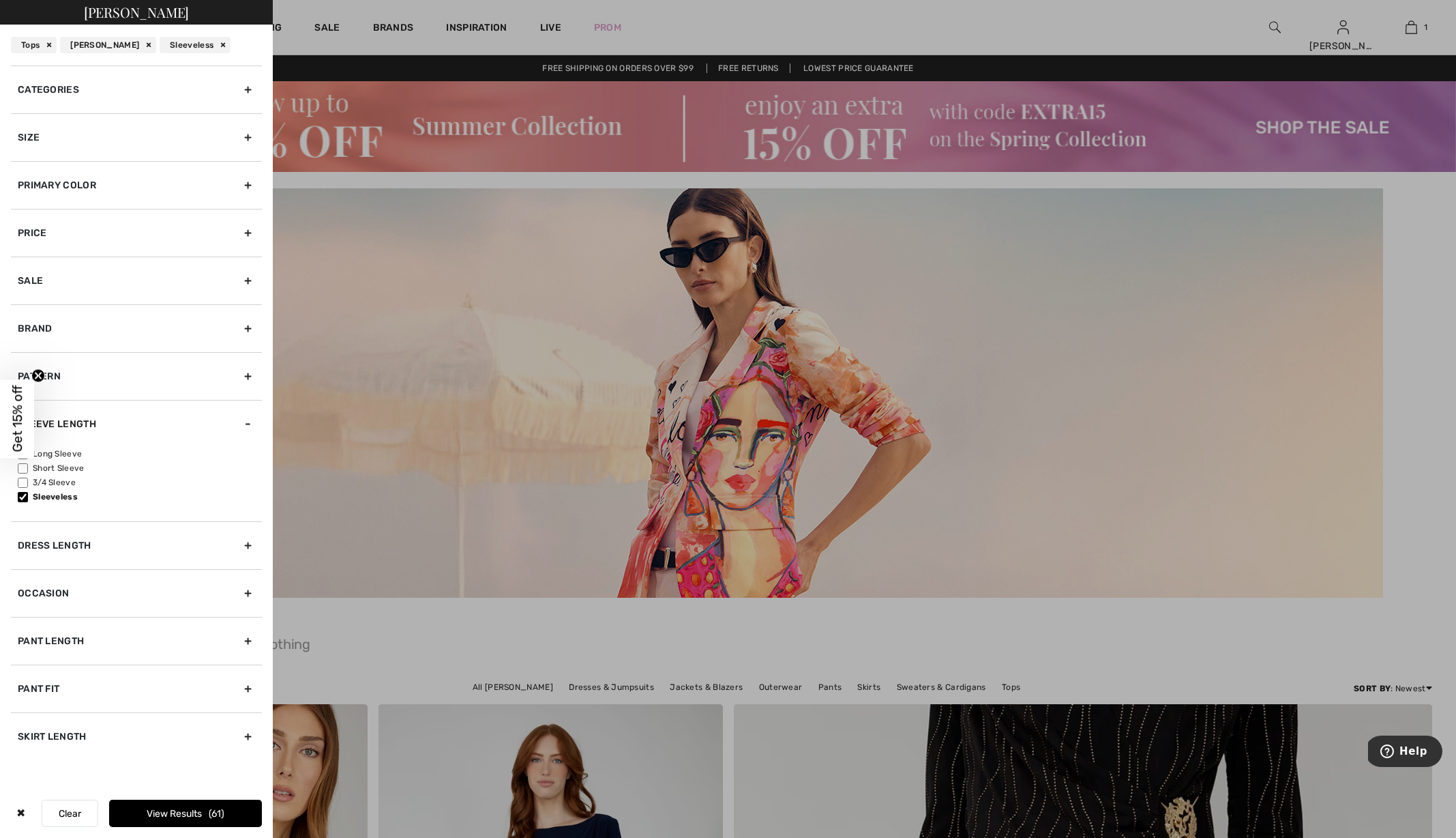
click at [28, 464] on input"] "Short Sleeve" at bounding box center [22, 468] width 11 height 11
checkbox input"] "true"
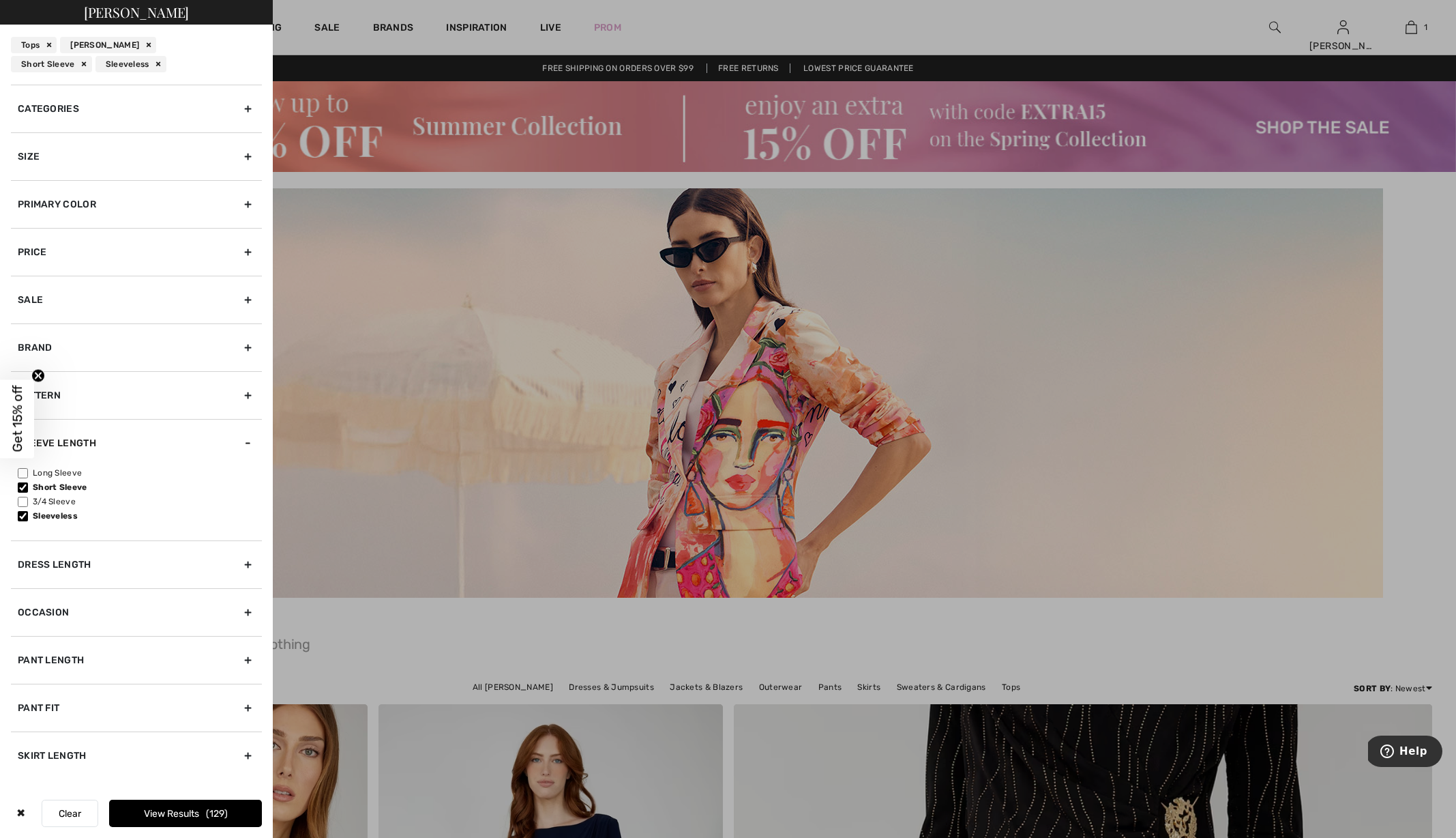
click at [134, 815] on button "View Results 129" at bounding box center [186, 813] width 153 height 27
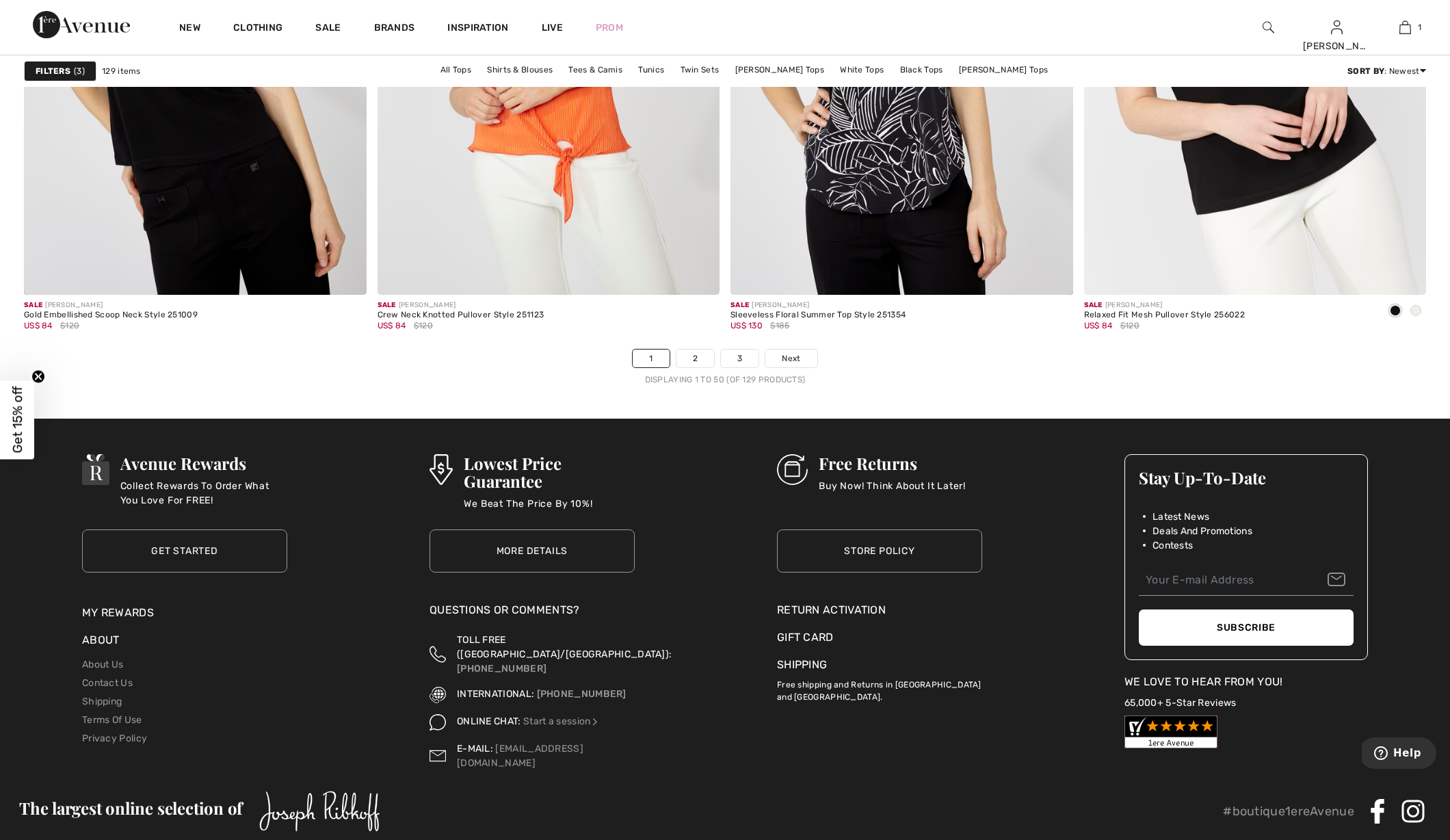
scroll to position [8749, 0]
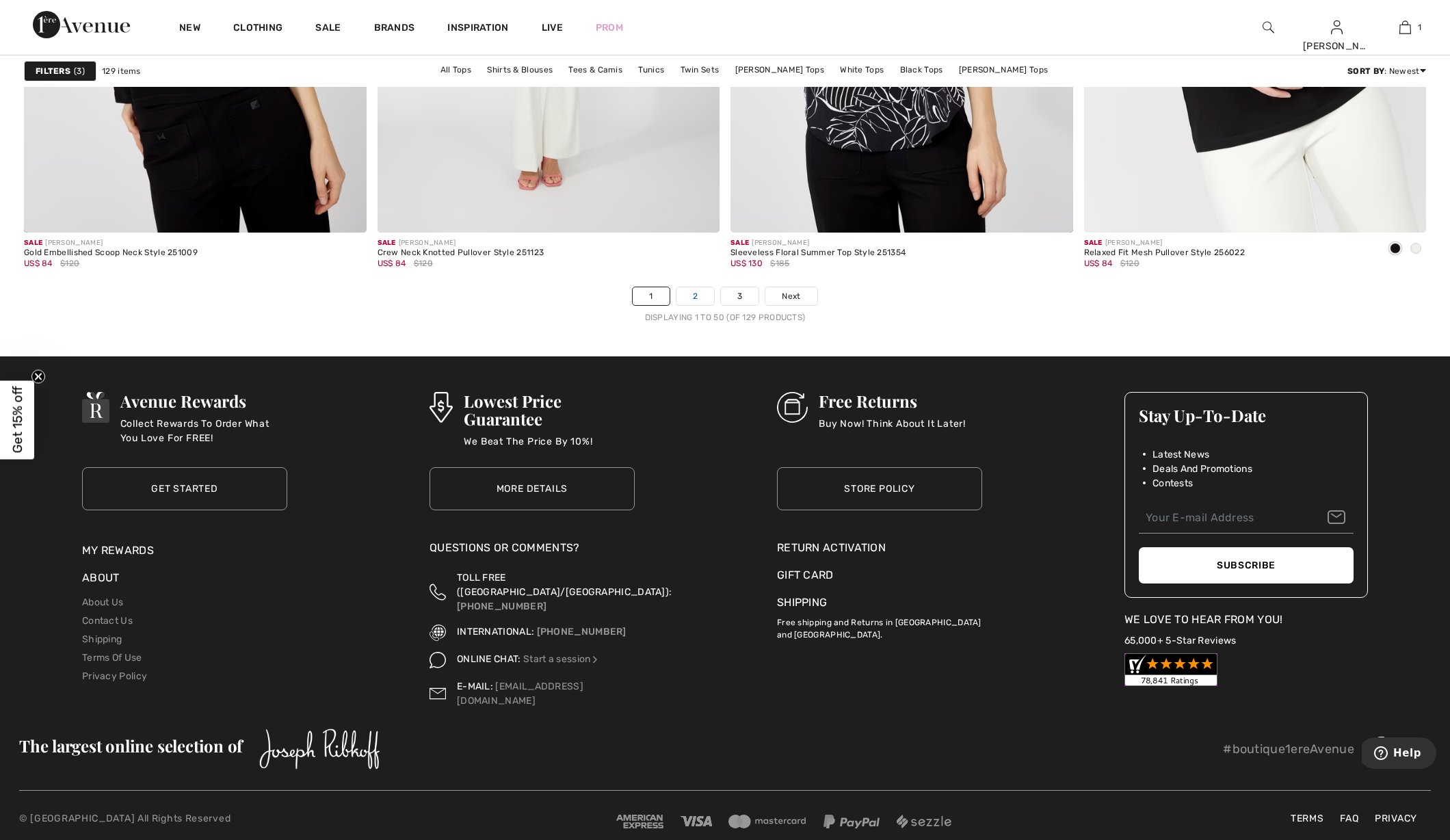
click at [698, 293] on link "2" at bounding box center [694, 295] width 37 height 18
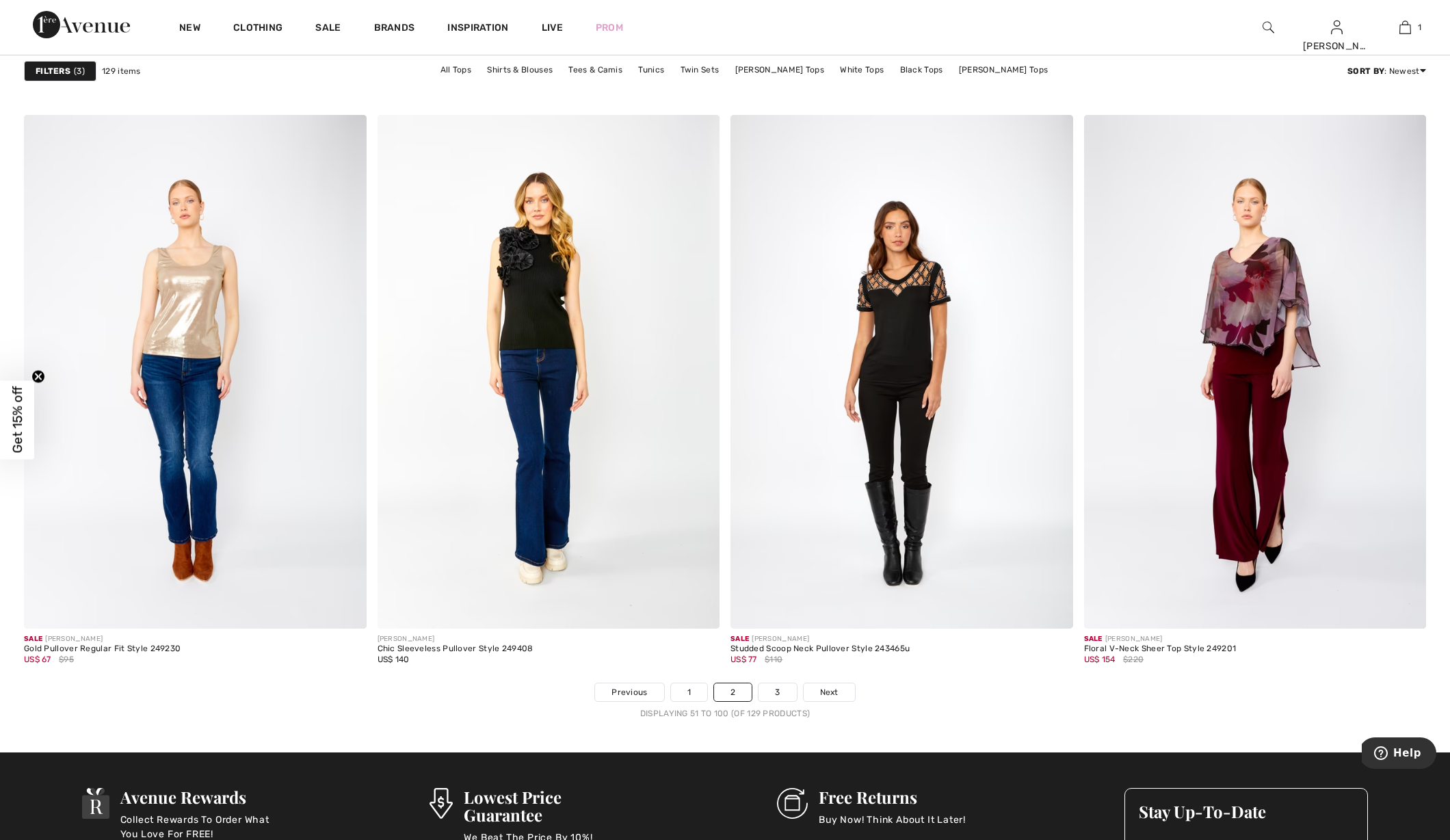
scroll to position [8355, 0]
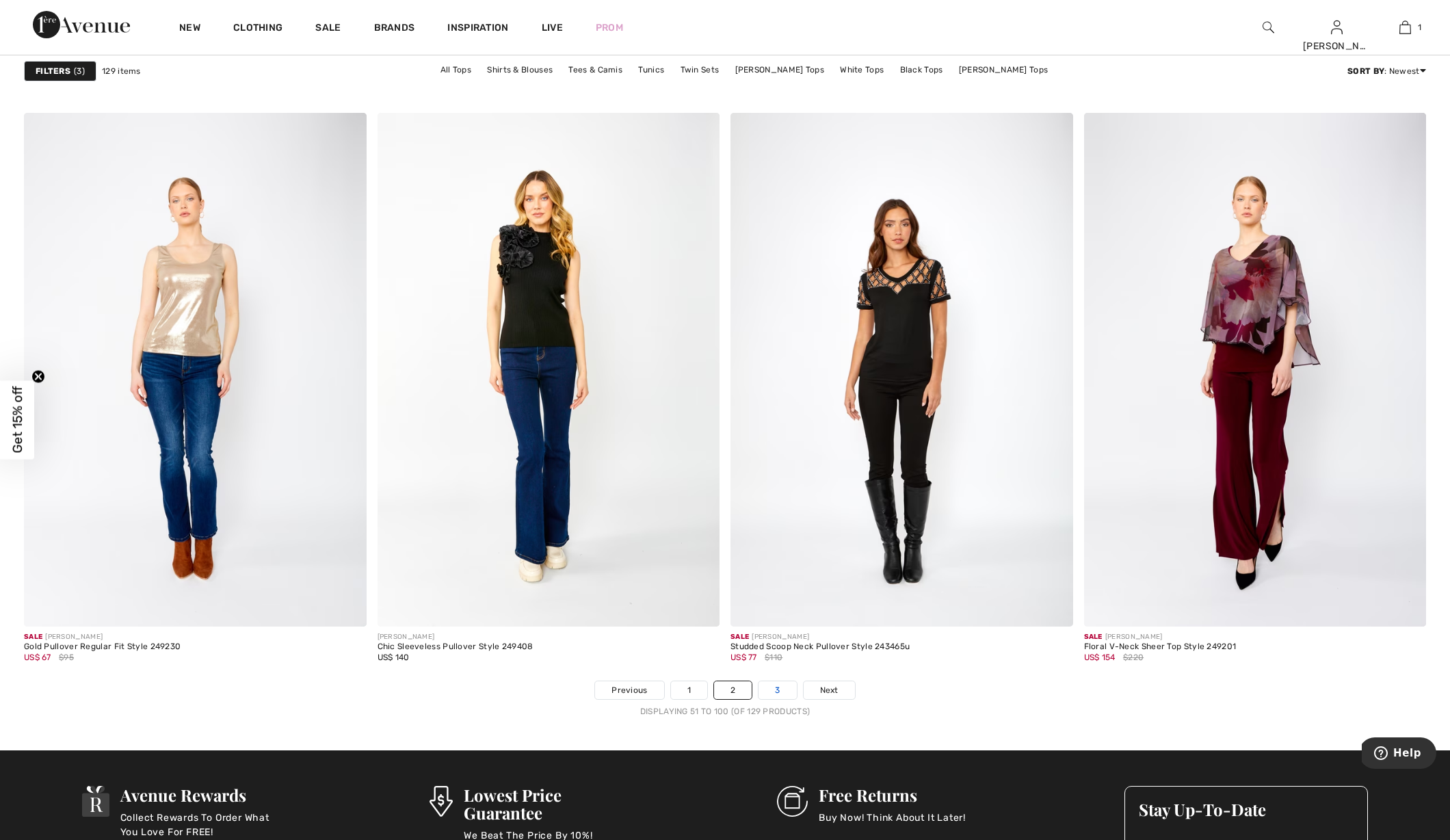
click at [764, 686] on link "3" at bounding box center [777, 689] width 37 height 18
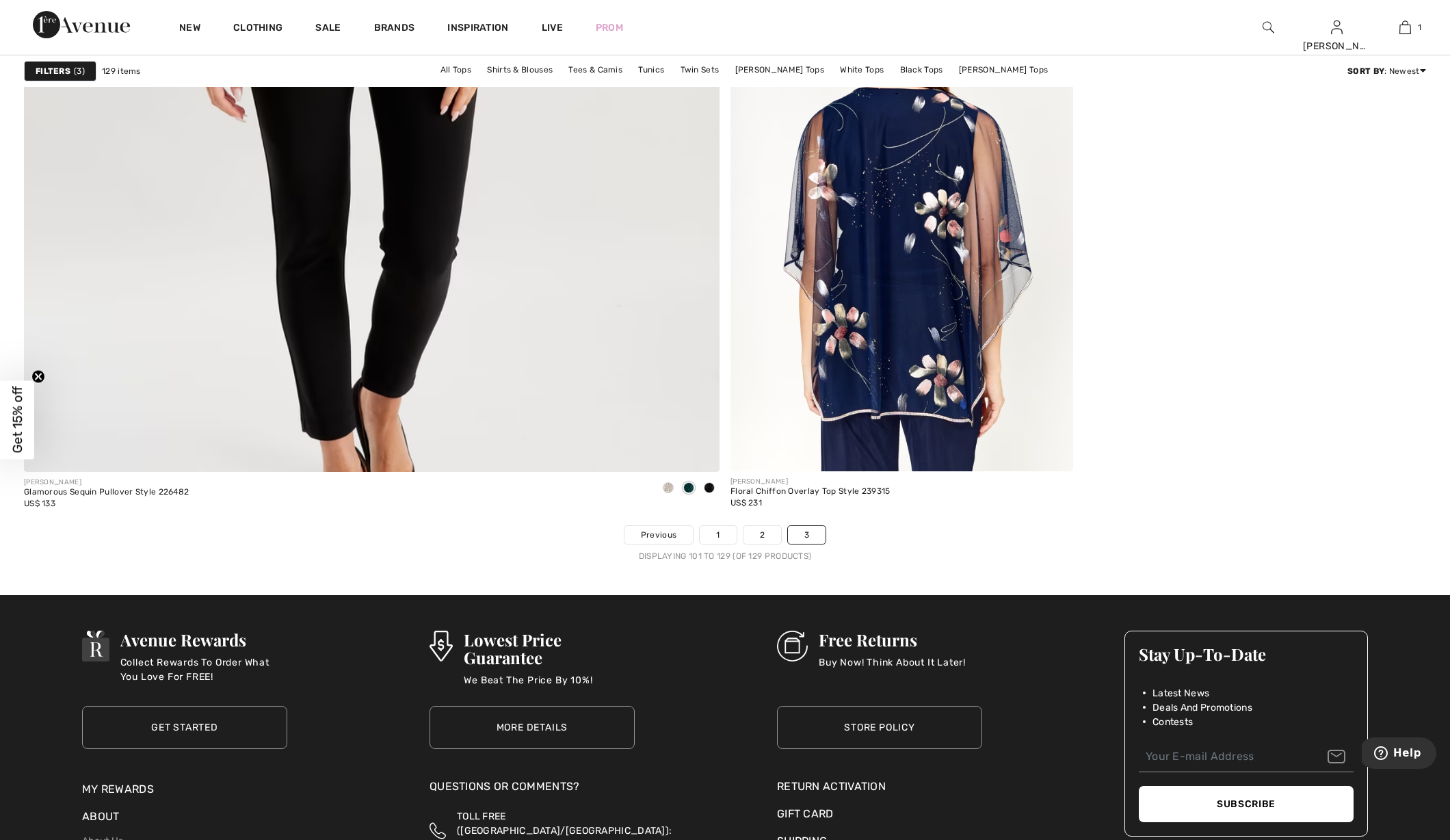
scroll to position [5498, 0]
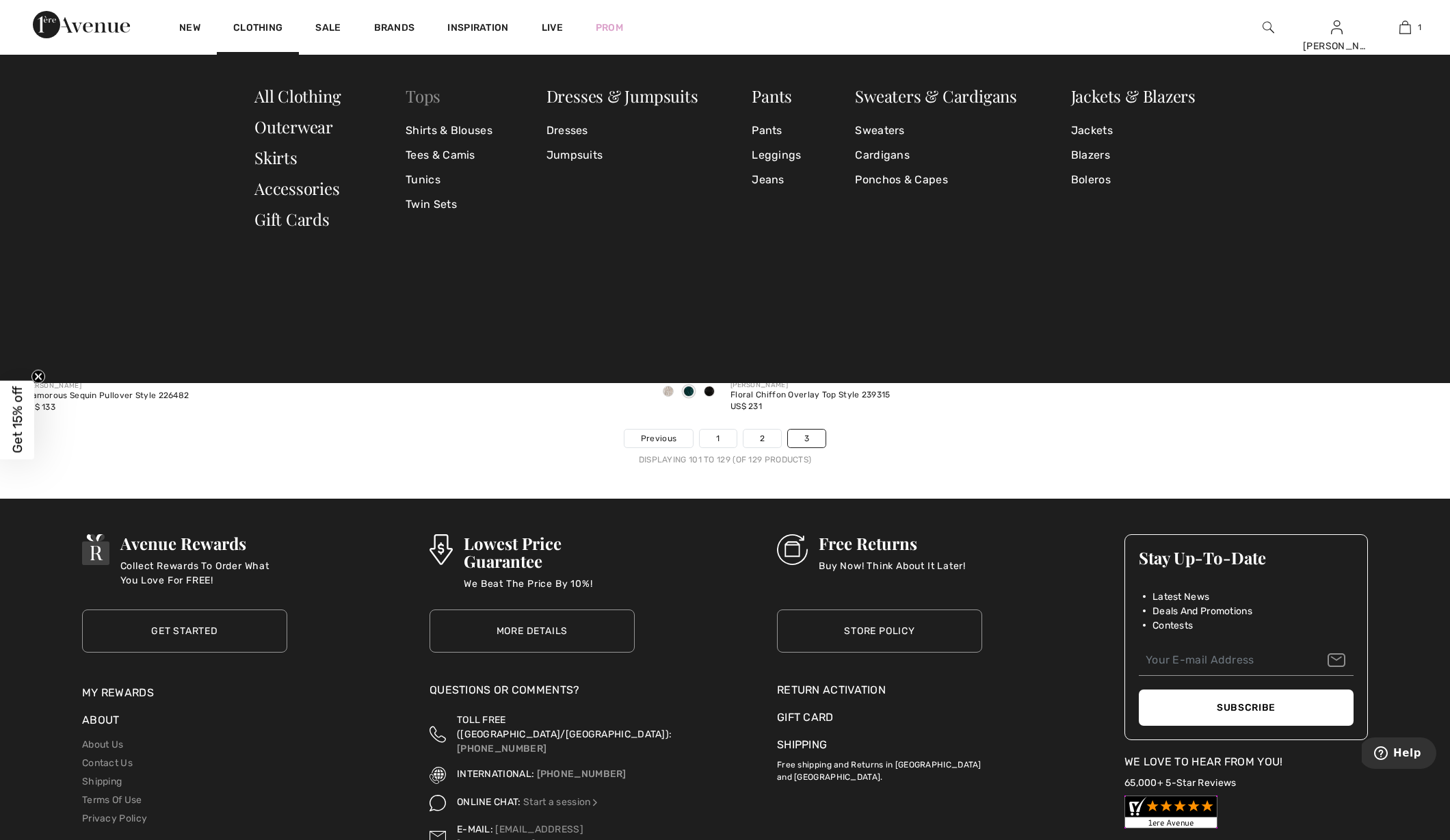
click at [406, 92] on link "Tops" at bounding box center [423, 96] width 35 height 22
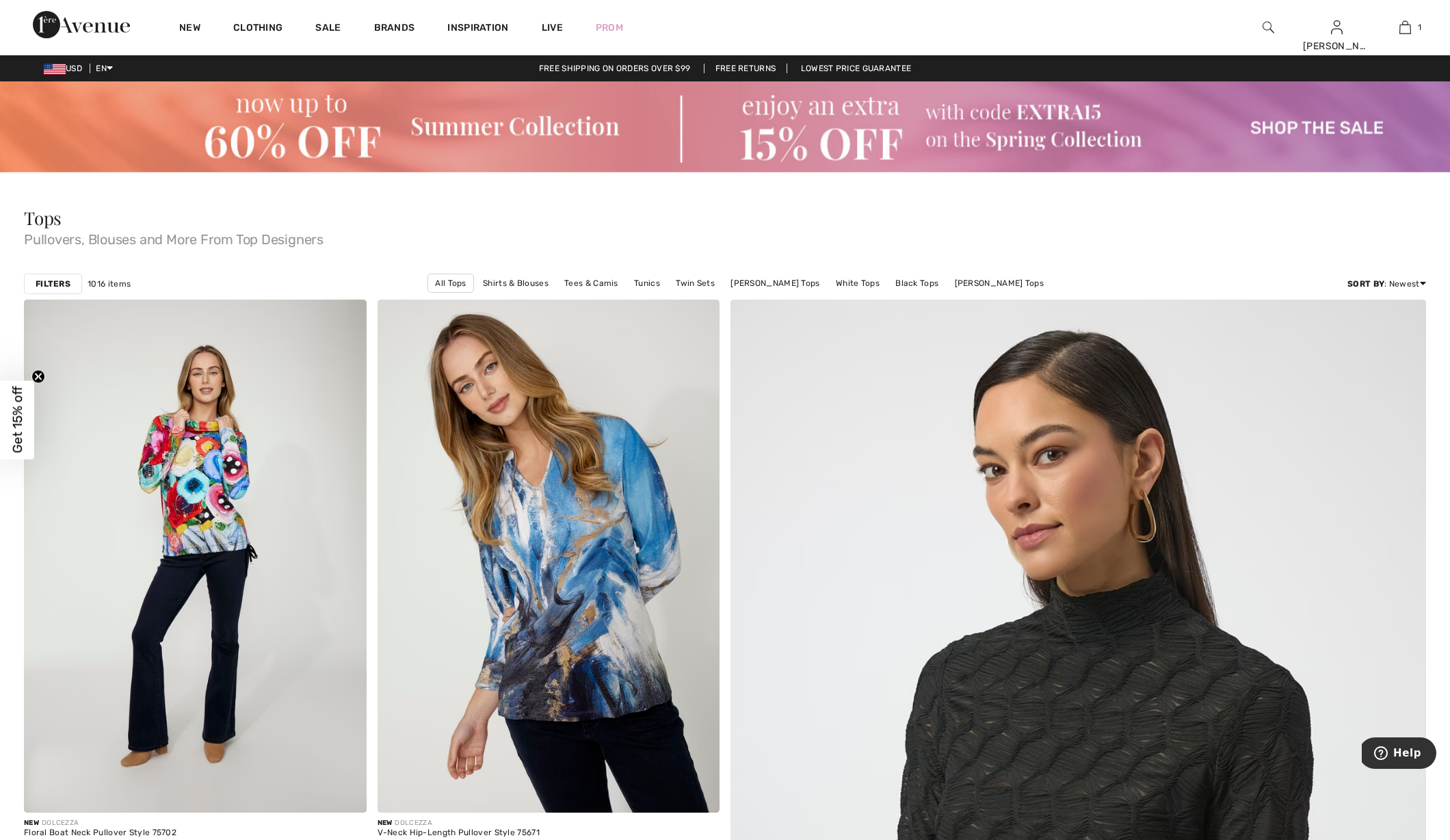
click at [71, 281] on div "Filters" at bounding box center [53, 284] width 58 height 20
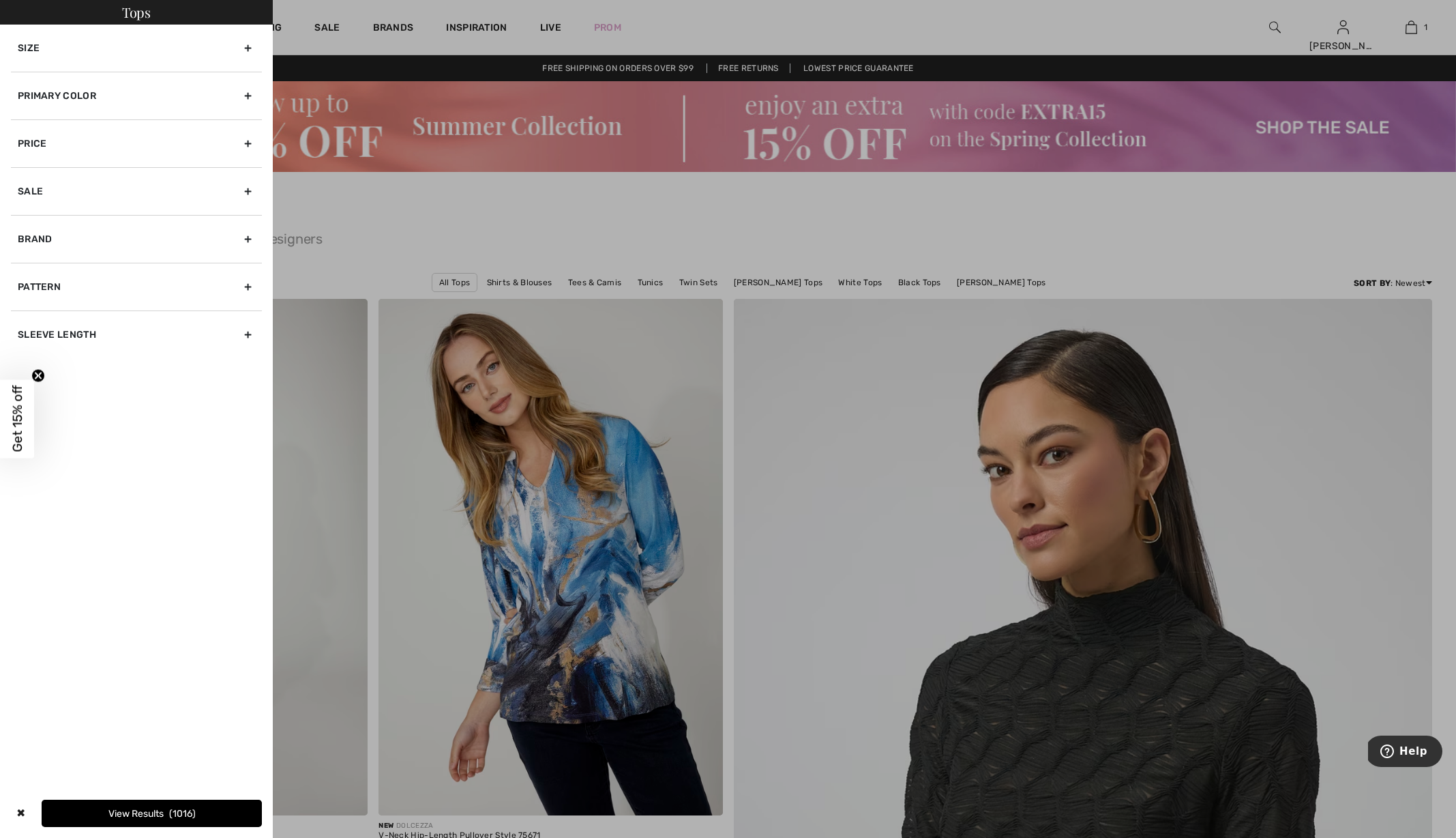
click at [54, 234] on div "Brand" at bounding box center [137, 239] width 251 height 48
click at [55, 264] on label "[PERSON_NAME]" at bounding box center [140, 268] width 244 height 12
click at [28, 264] on input"] "[PERSON_NAME]" at bounding box center [22, 269] width 11 height 11
checkbox input"] "true"
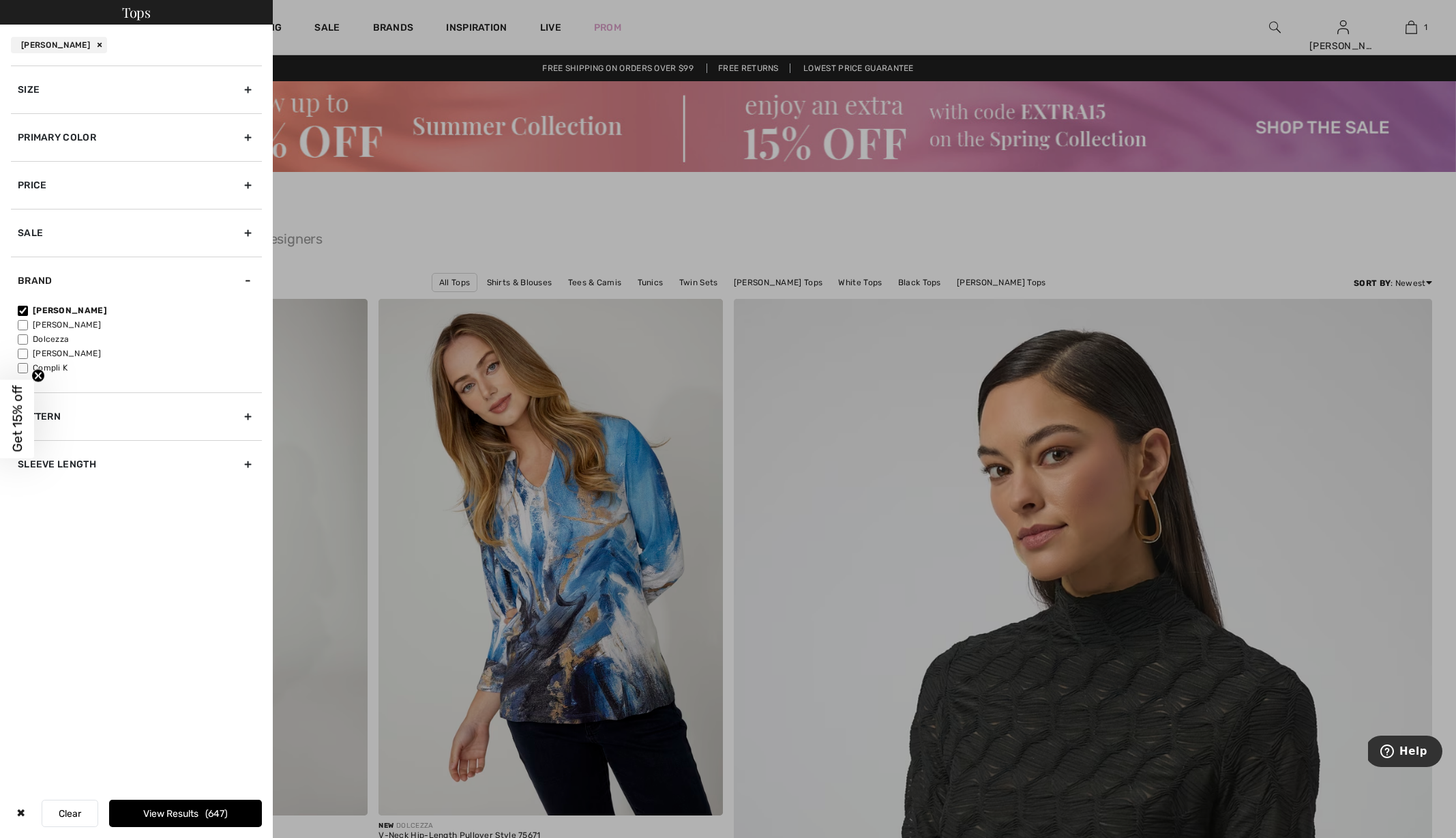
click at [61, 465] on div "Sleeve length" at bounding box center [137, 464] width 251 height 48
click at [59, 448] on label "Sleeveless" at bounding box center [140, 448] width 244 height 12
click at [28, 448] on input"] "Sleeveless" at bounding box center [22, 449] width 11 height 11
checkbox input"] "true"
click at [59, 415] on label "Short Sleeve" at bounding box center [140, 420] width 244 height 12
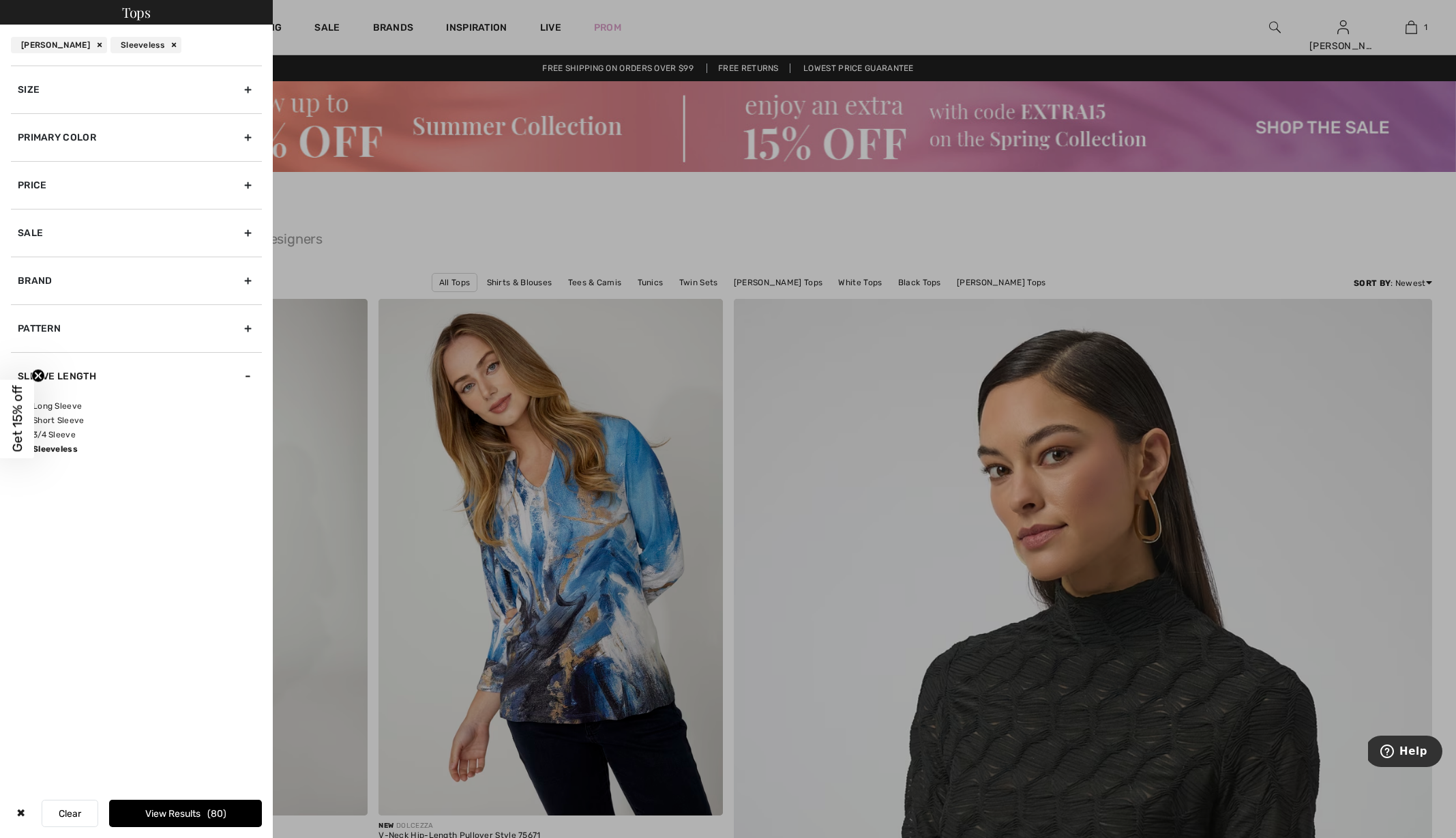
click at [28, 415] on input"] "Short Sleeve" at bounding box center [22, 420] width 11 height 11
checkbox input"] "true"
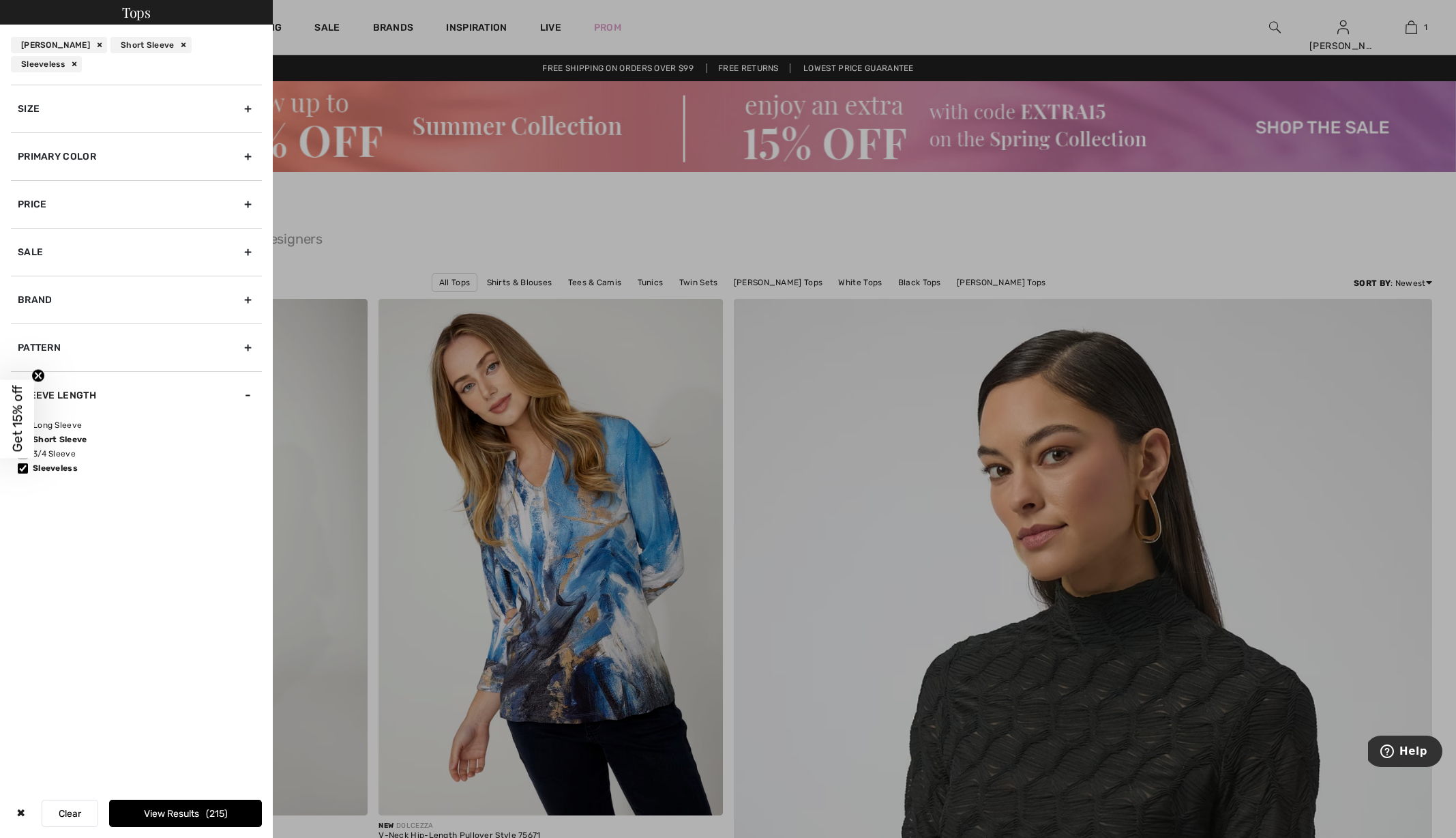
click at [120, 812] on button "View Results 215" at bounding box center [186, 813] width 153 height 27
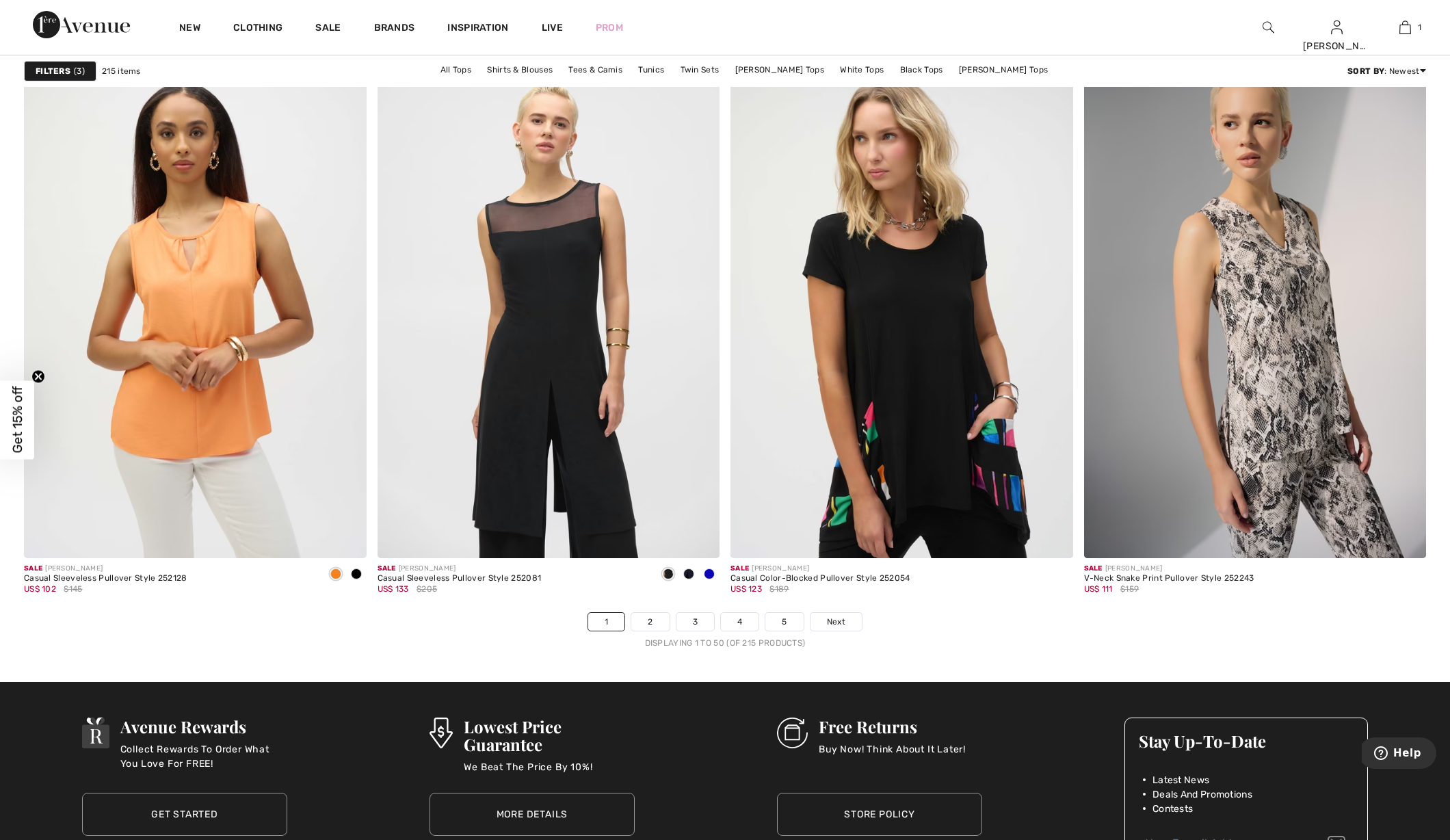
scroll to position [8594, 0]
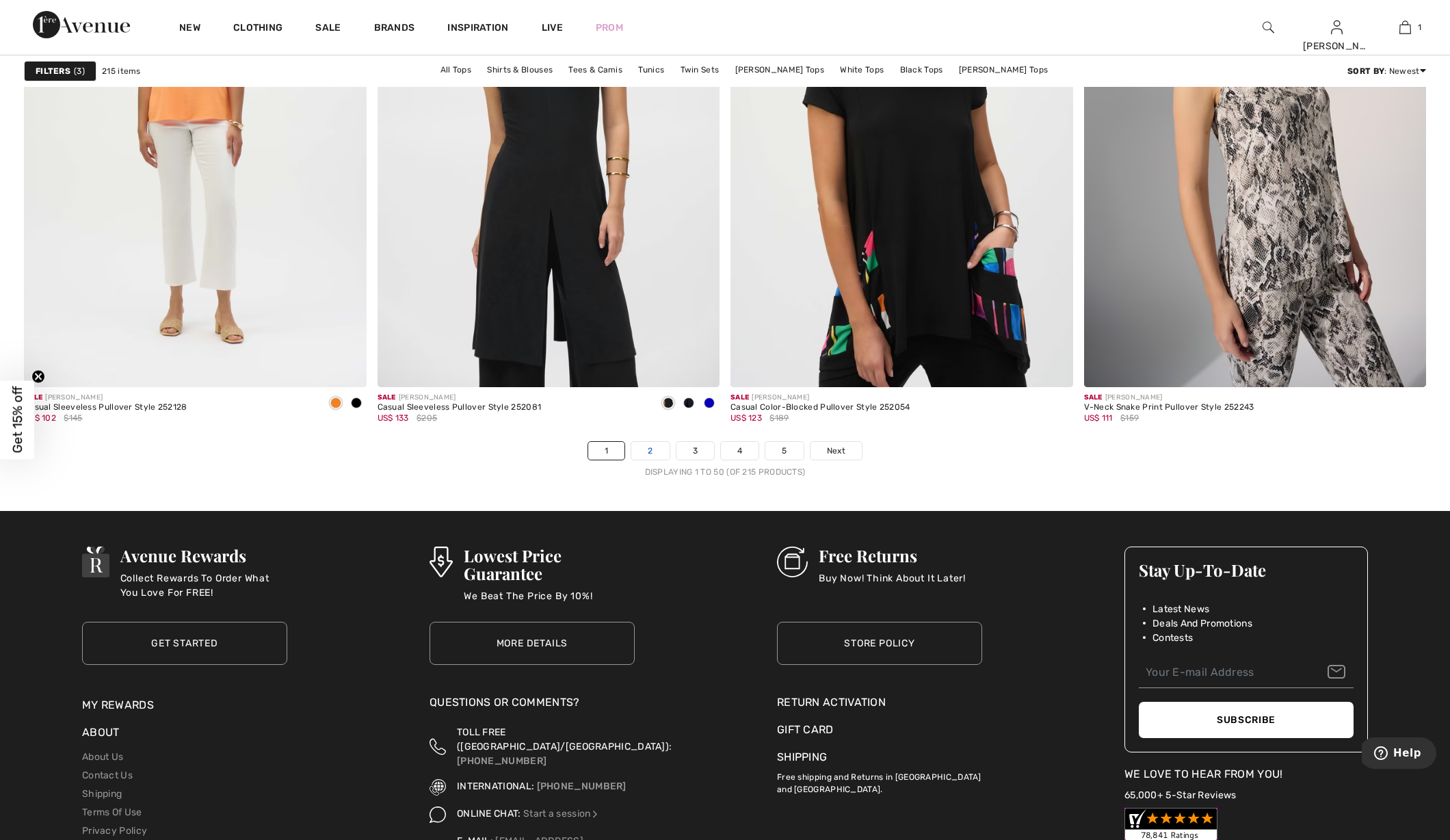
click at [663, 451] on link "2" at bounding box center [649, 450] width 37 height 18
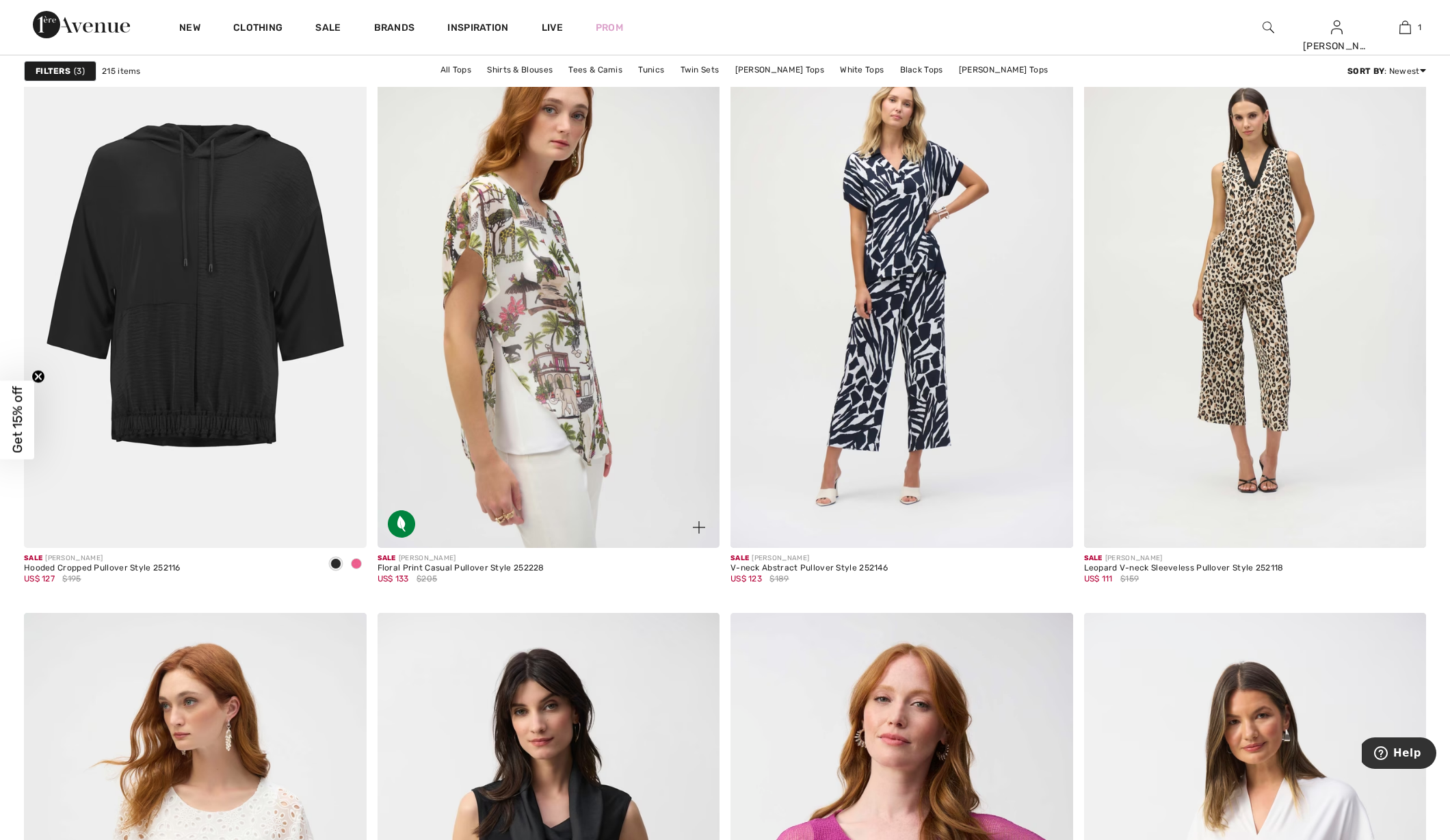
scroll to position [3304, 0]
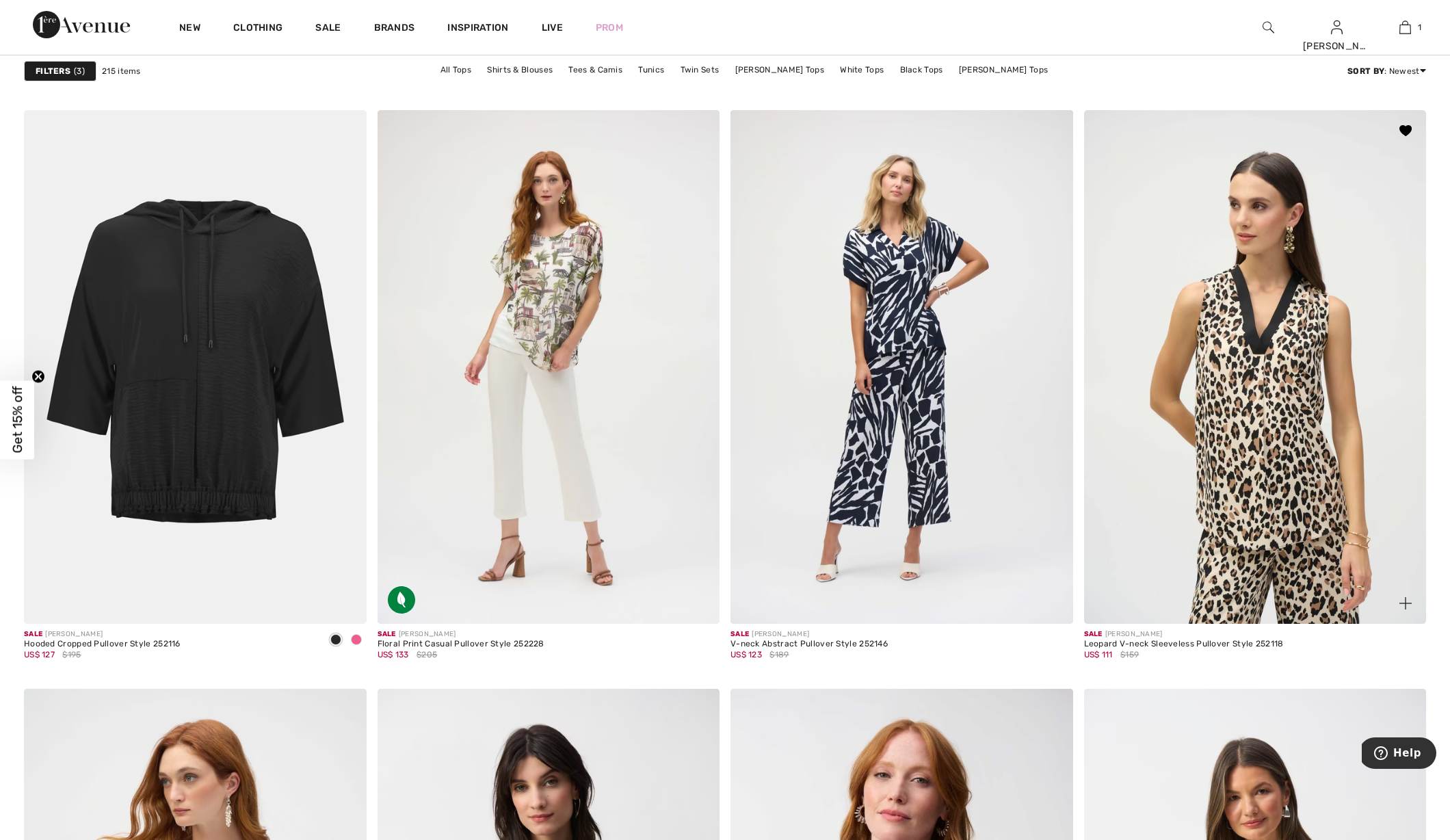
click at [1133, 405] on img at bounding box center [1255, 367] width 343 height 514
